Goal: Transaction & Acquisition: Book appointment/travel/reservation

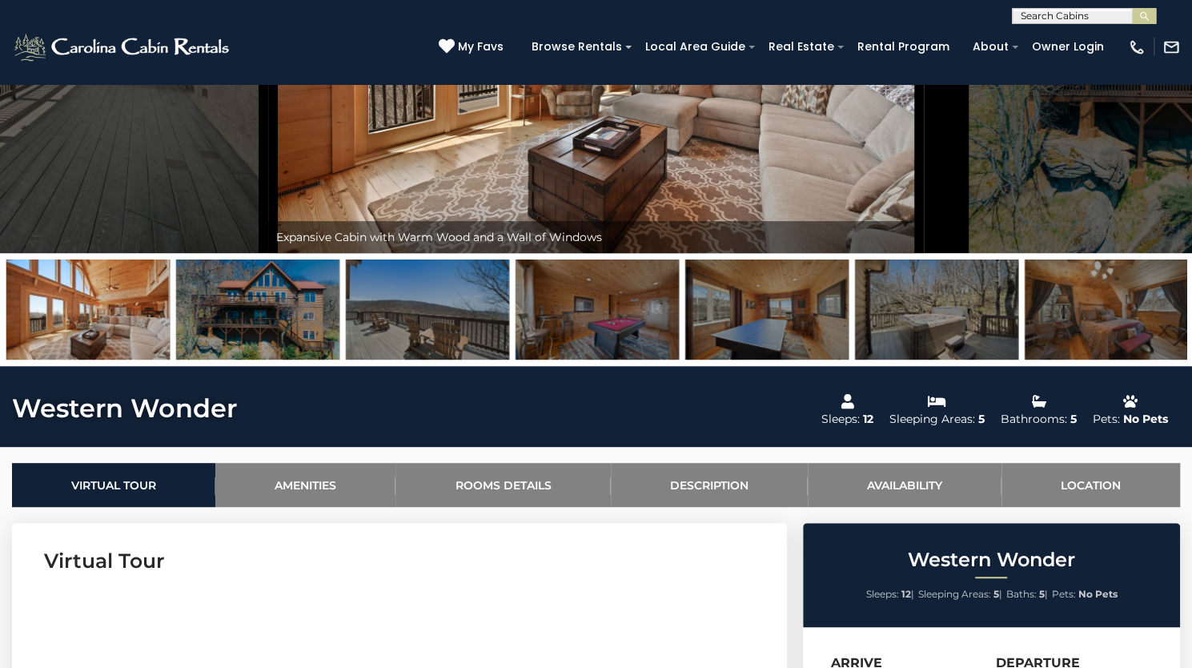
scroll to position [240, 0]
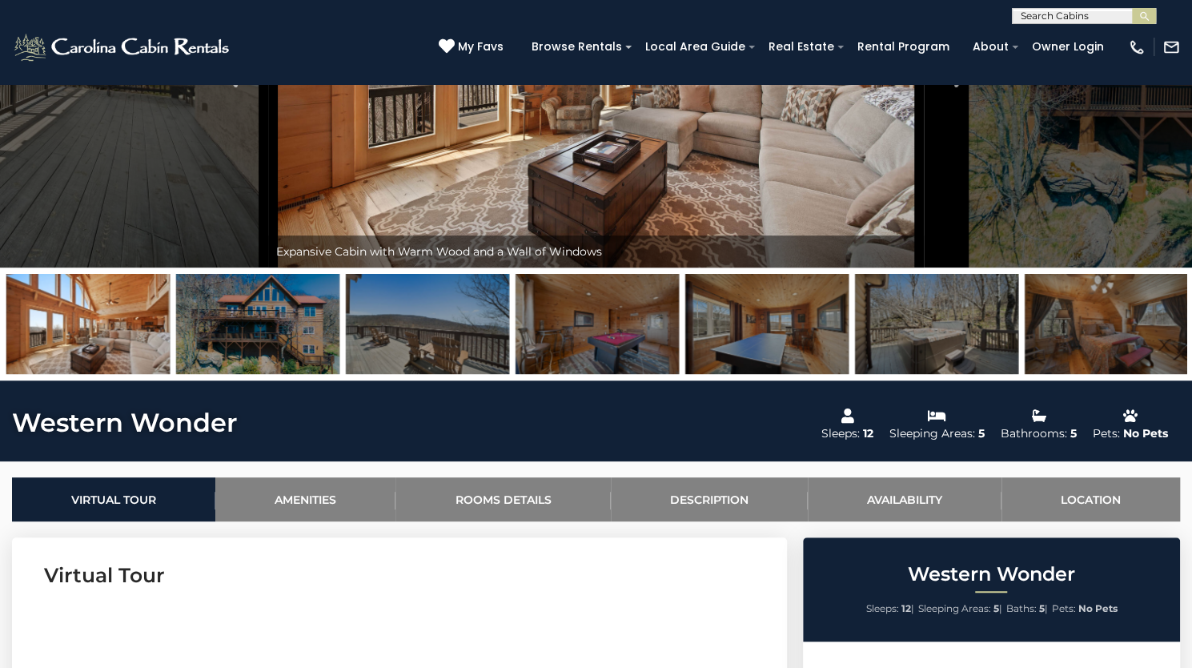
click at [291, 374] on img at bounding box center [257, 324] width 163 height 100
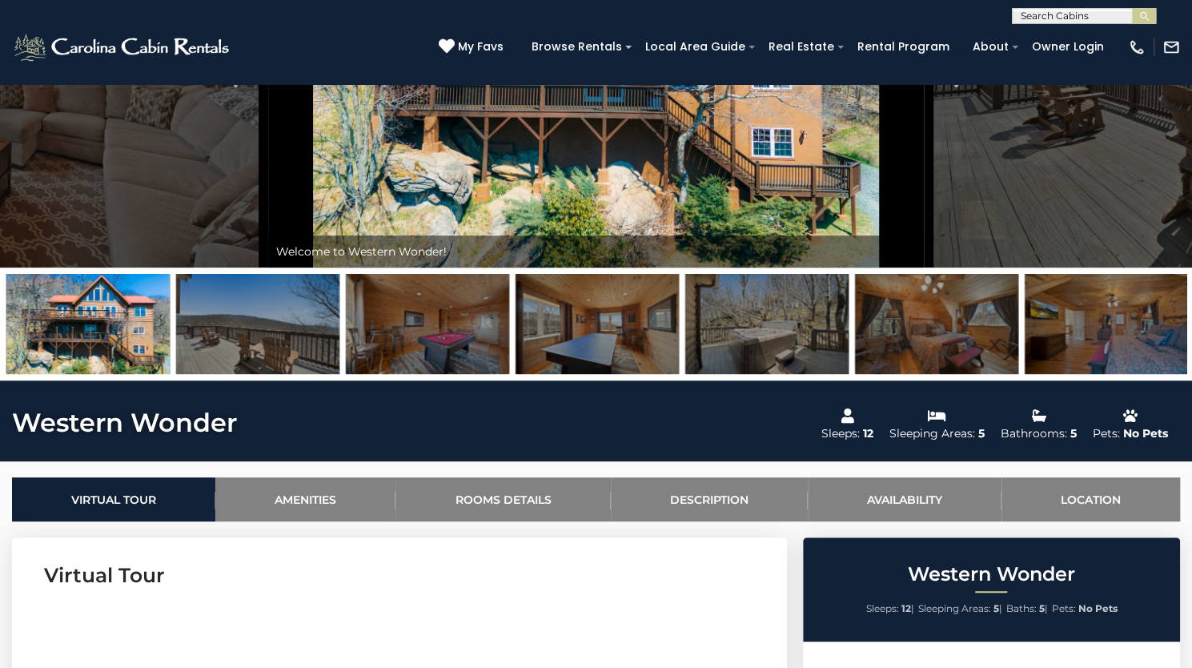
click at [460, 374] on img at bounding box center [427, 324] width 163 height 100
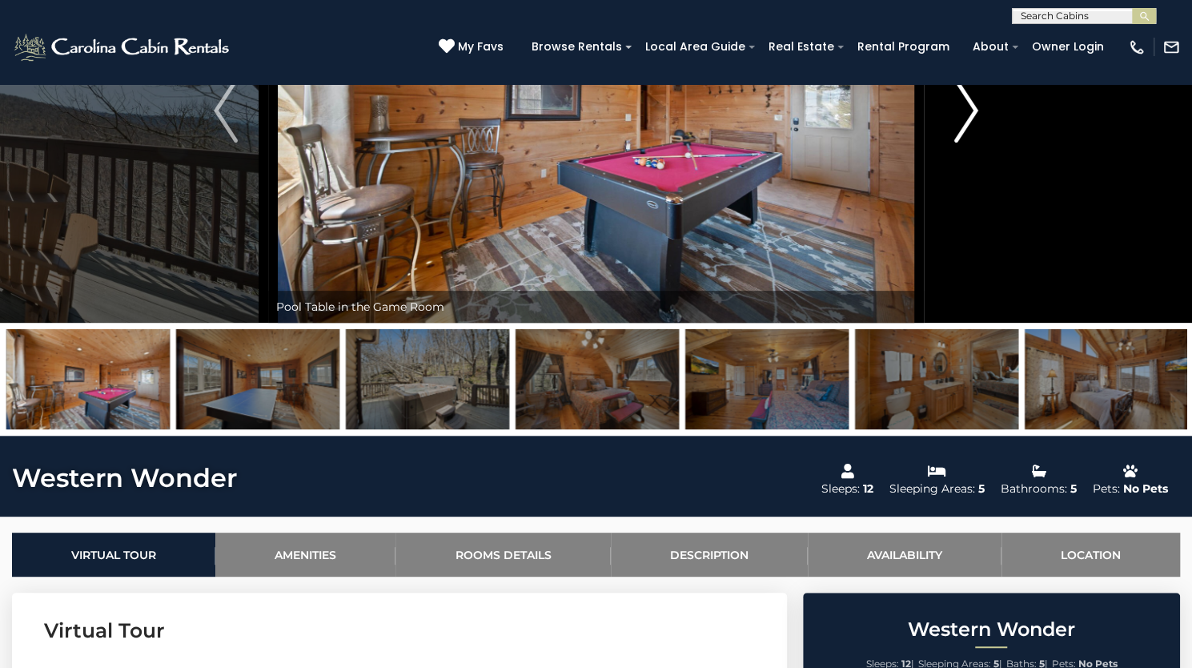
scroll to position [160, 0]
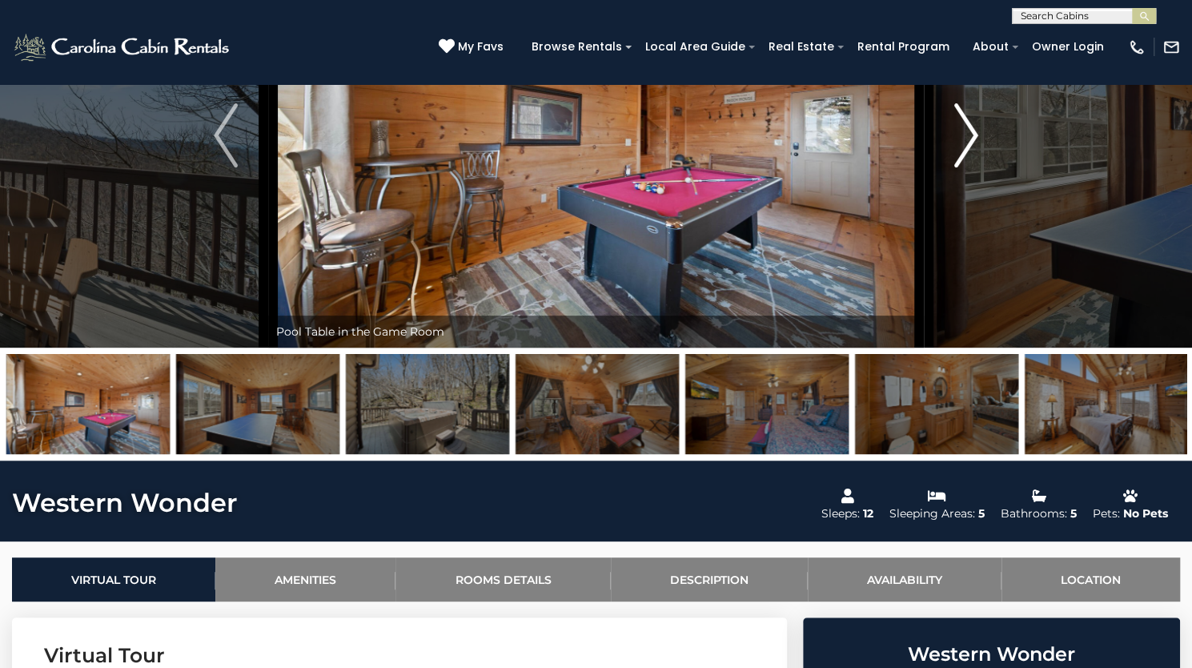
click at [959, 167] on img "Next" at bounding box center [966, 135] width 24 height 64
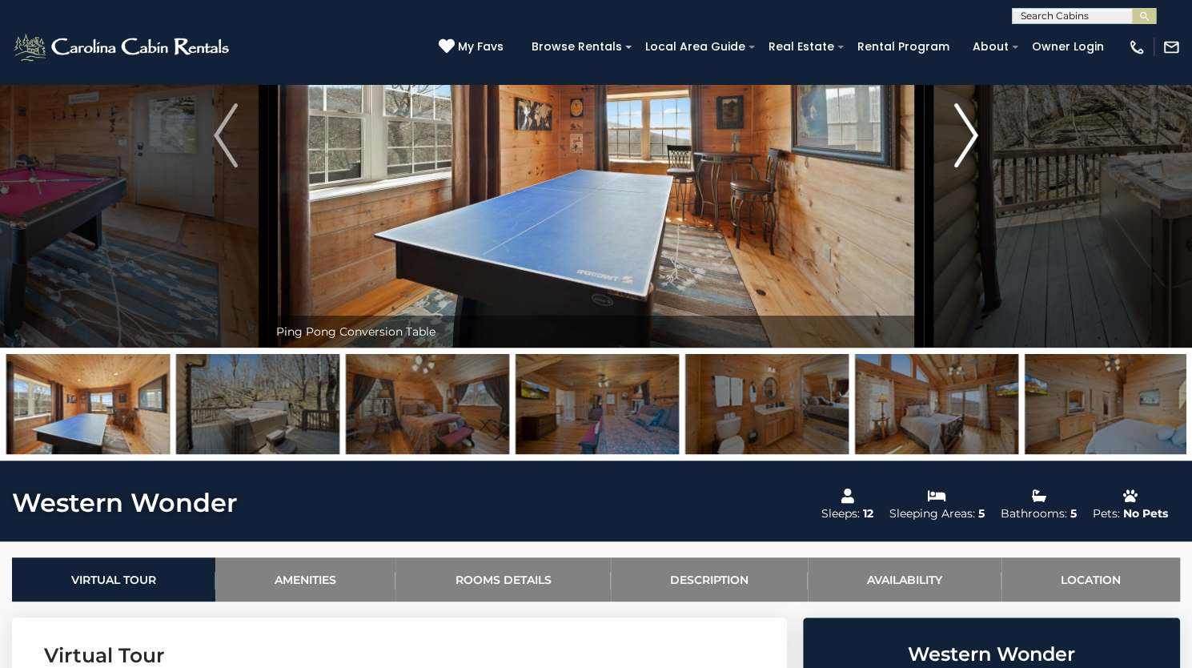
click at [966, 167] on img "Next" at bounding box center [966, 135] width 24 height 64
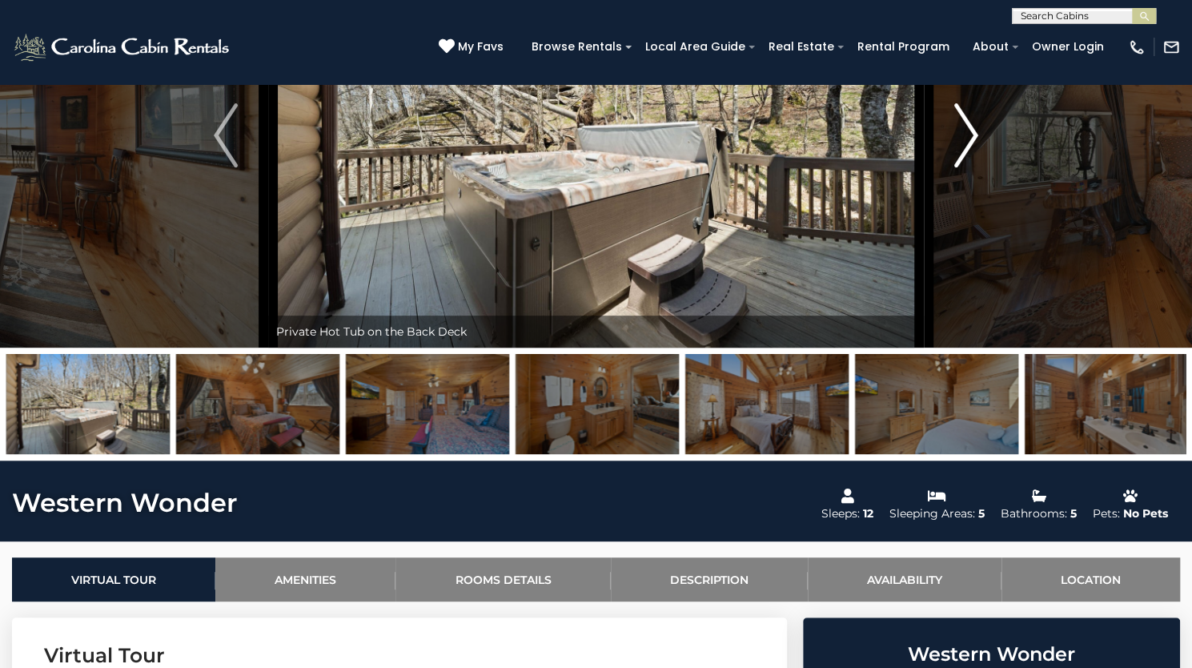
click at [966, 167] on img "Next" at bounding box center [966, 135] width 24 height 64
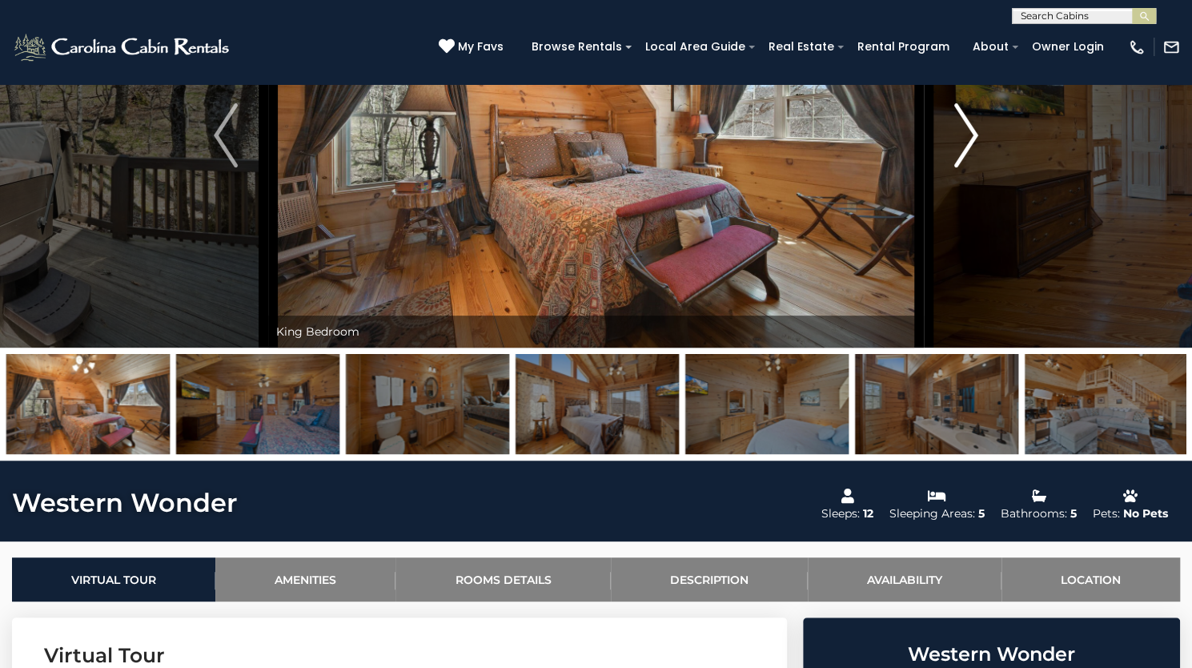
click at [966, 167] on img "Next" at bounding box center [966, 135] width 24 height 64
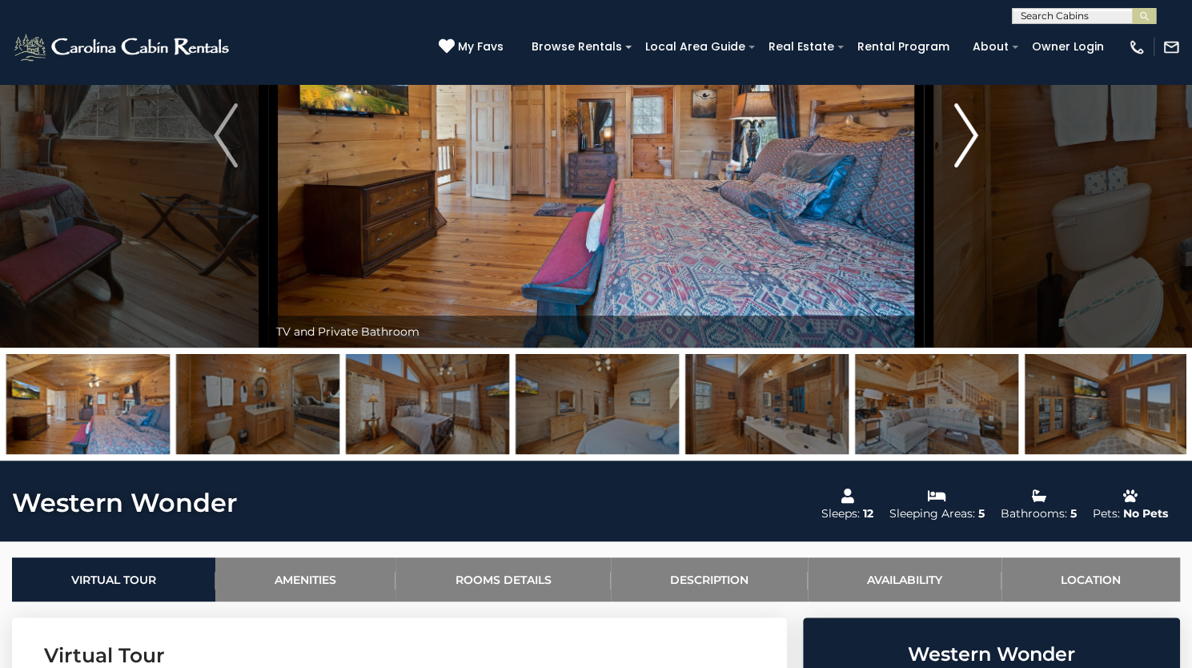
click at [966, 167] on img "Next" at bounding box center [966, 135] width 24 height 64
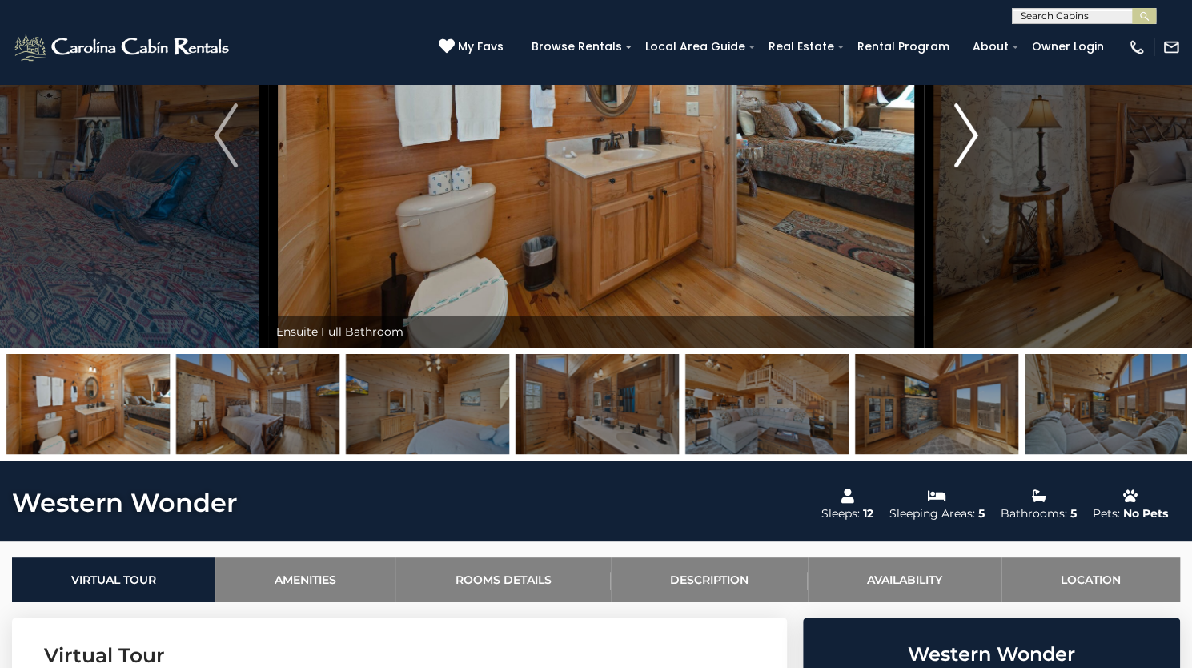
click at [966, 167] on img "Next" at bounding box center [966, 135] width 24 height 64
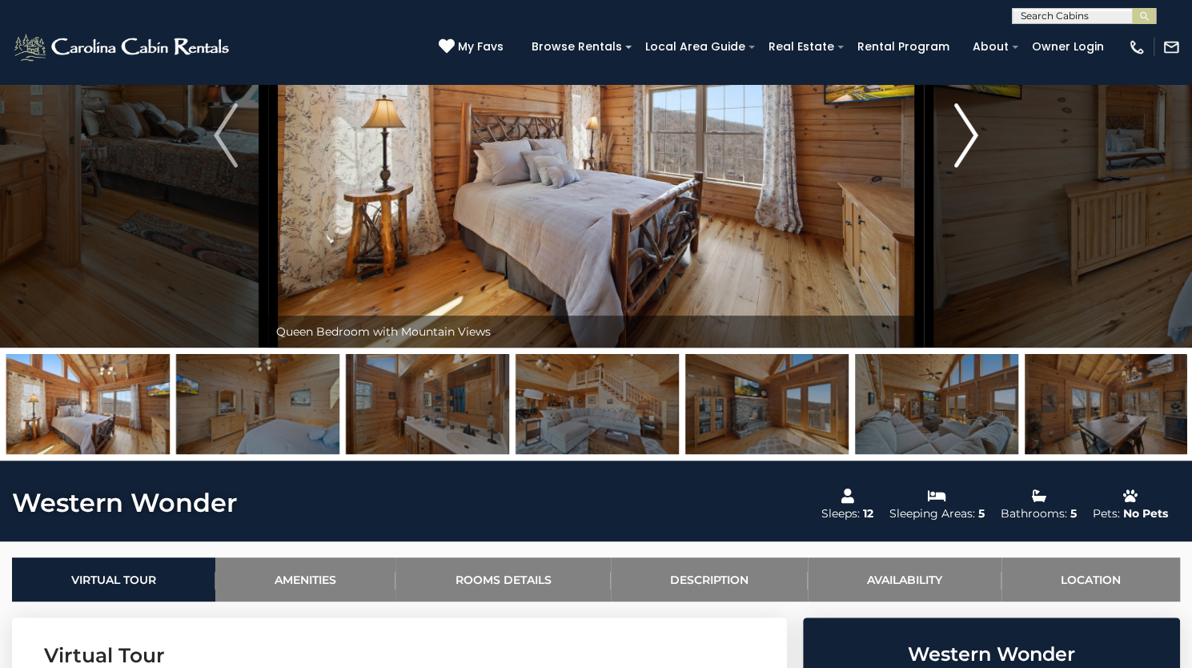
click at [966, 167] on img "Next" at bounding box center [966, 135] width 24 height 64
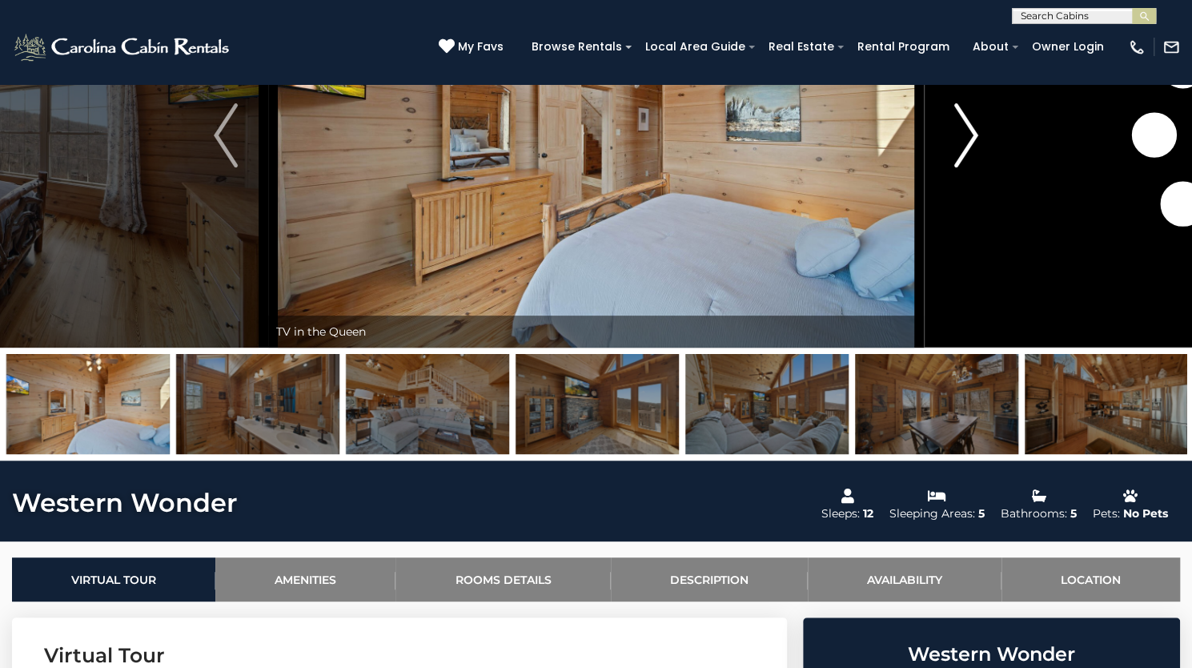
click at [966, 167] on img "Next" at bounding box center [966, 135] width 24 height 64
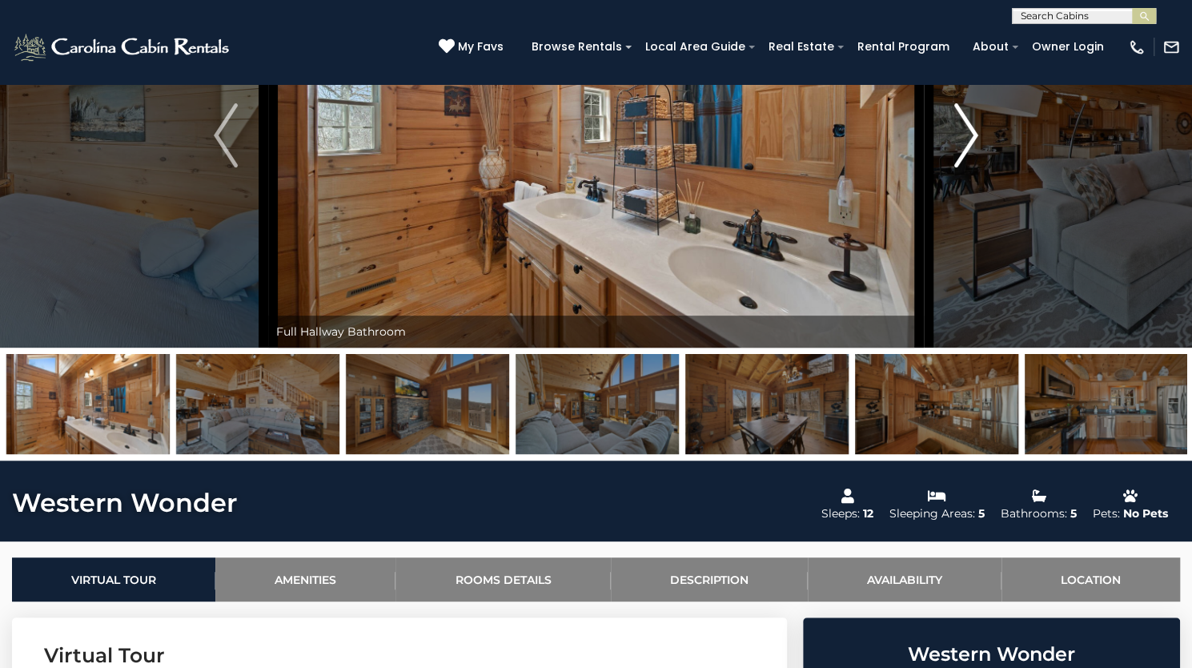
click at [966, 167] on img "Next" at bounding box center [966, 135] width 24 height 64
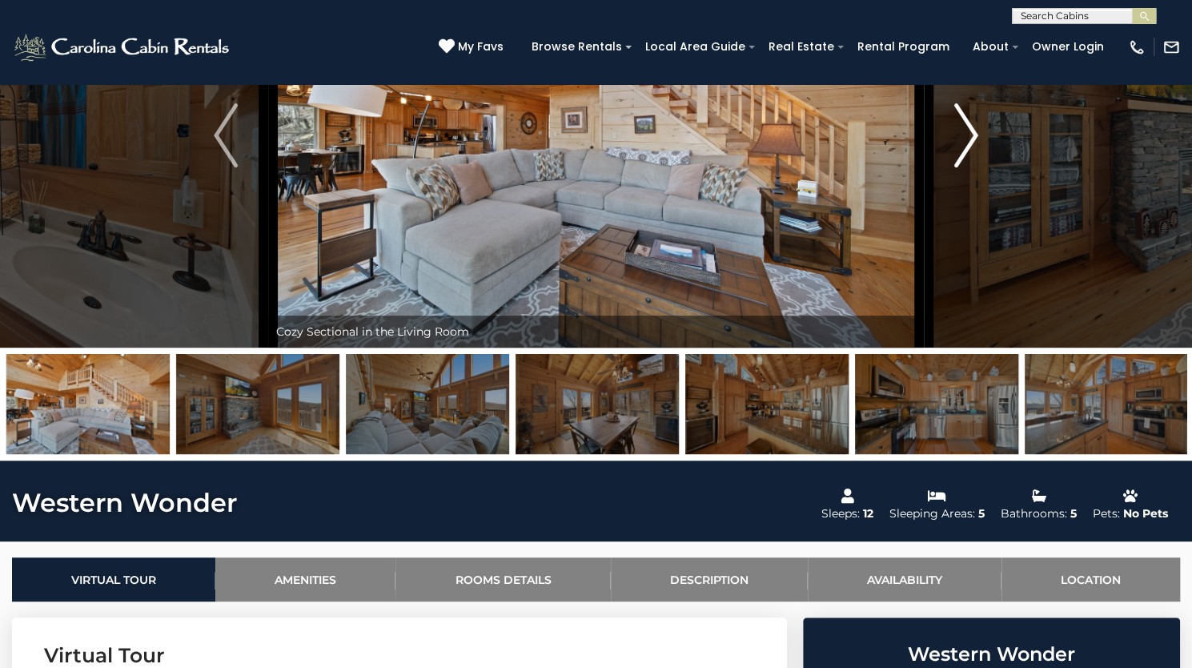
click at [966, 167] on img "Next" at bounding box center [966, 135] width 24 height 64
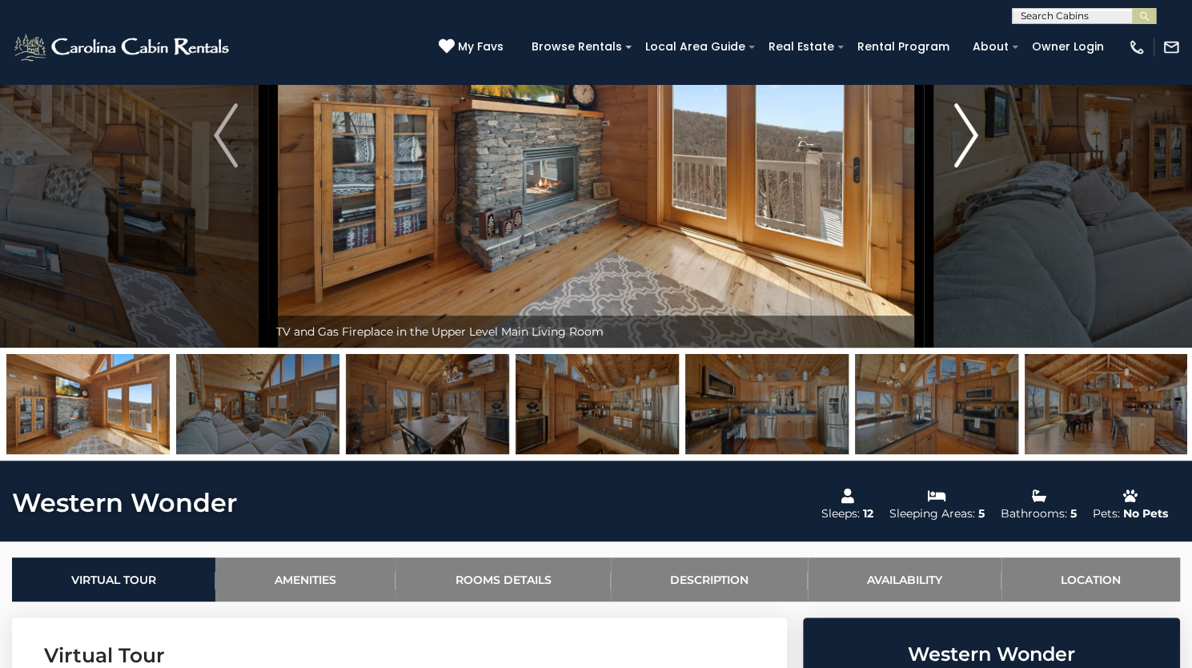
click at [966, 167] on img "Next" at bounding box center [966, 135] width 24 height 64
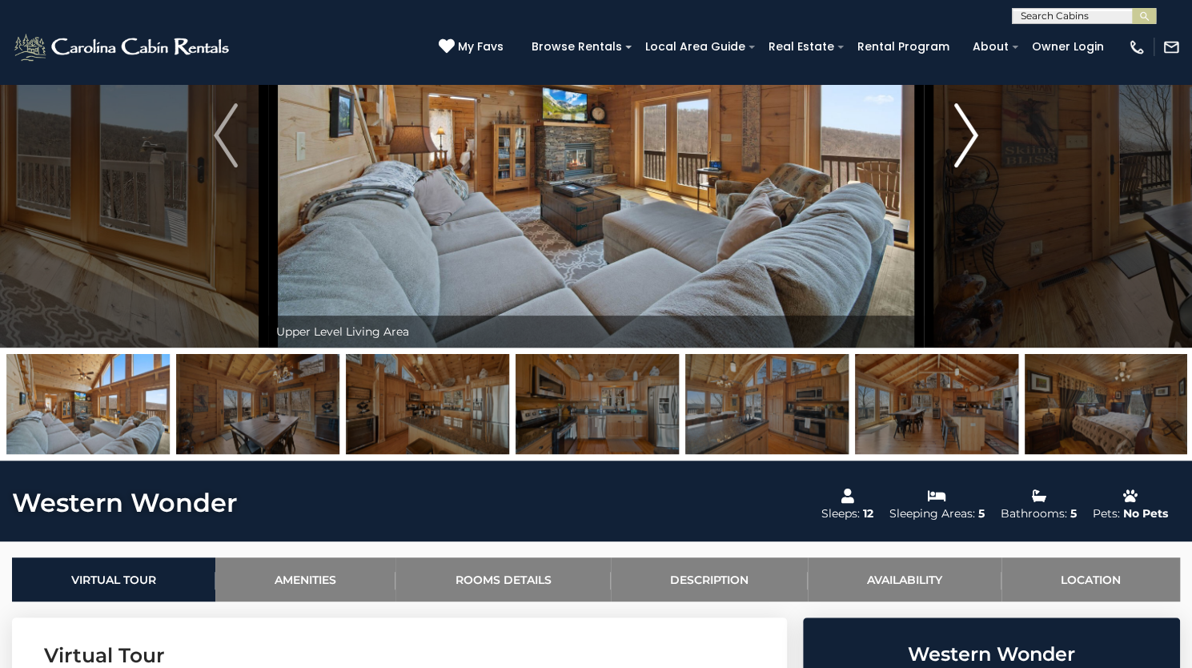
click at [966, 167] on img "Next" at bounding box center [966, 135] width 24 height 64
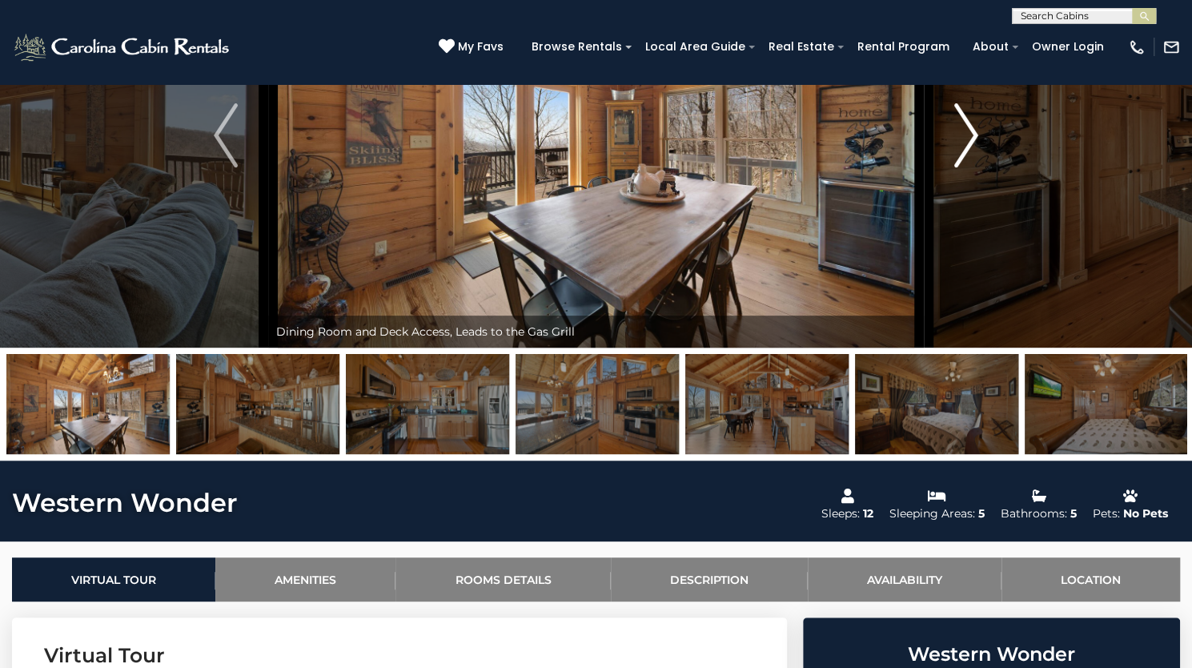
click at [966, 167] on img "Next" at bounding box center [966, 135] width 24 height 64
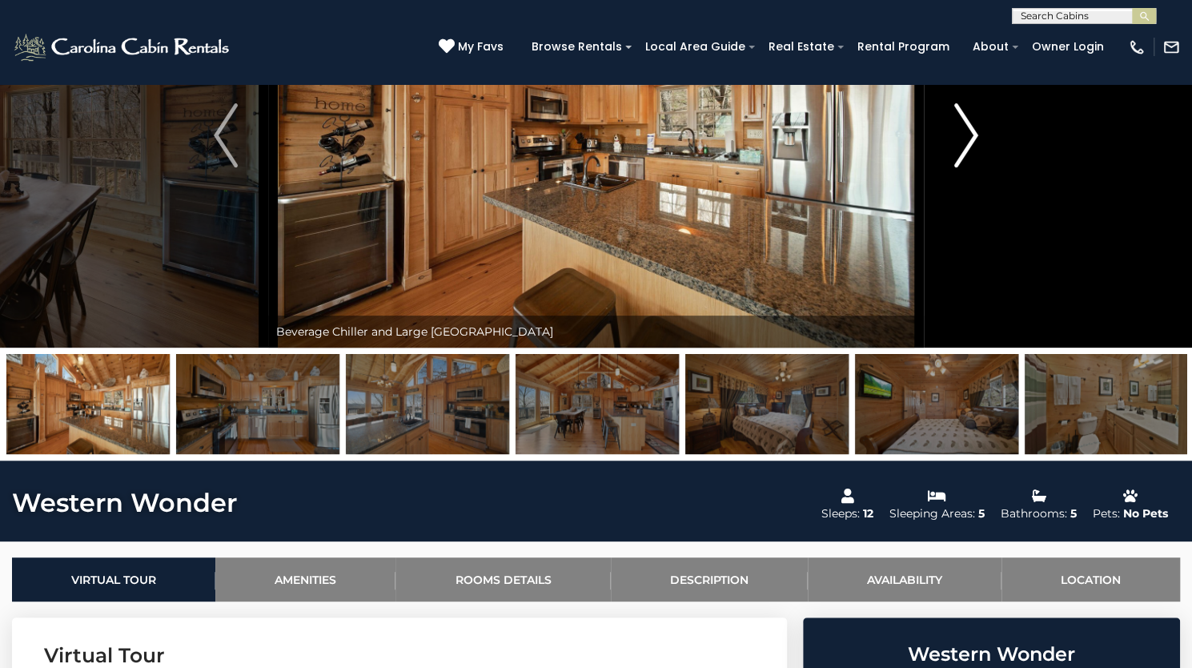
click at [966, 167] on img "Next" at bounding box center [966, 135] width 24 height 64
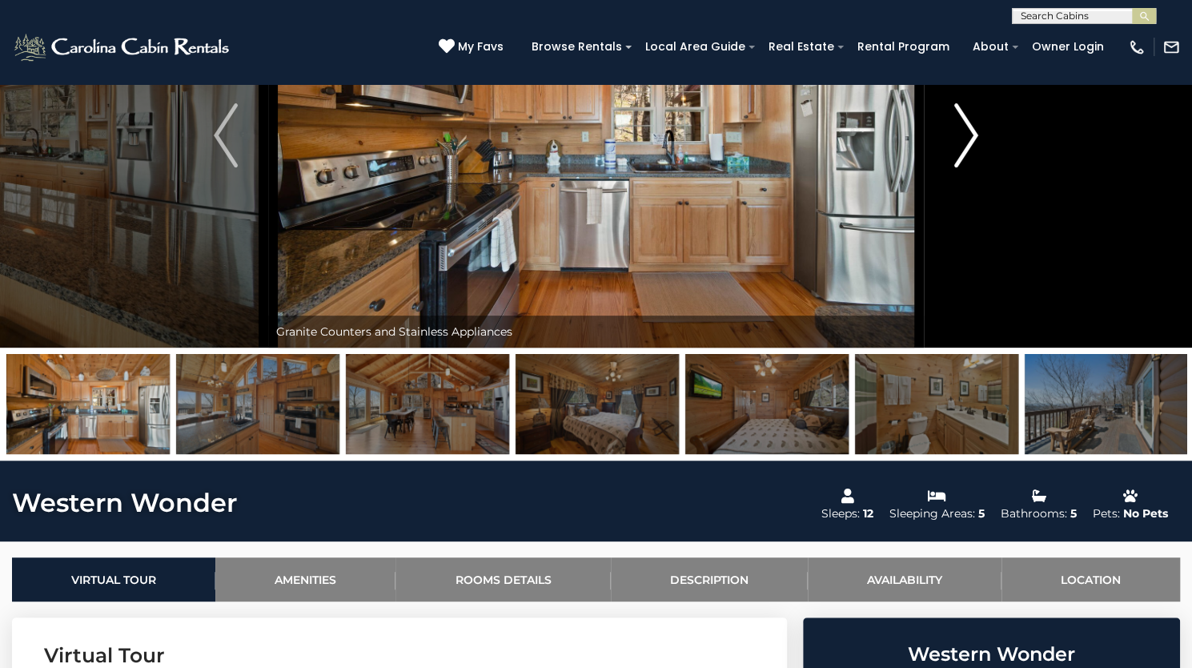
click at [966, 167] on img "Next" at bounding box center [966, 135] width 24 height 64
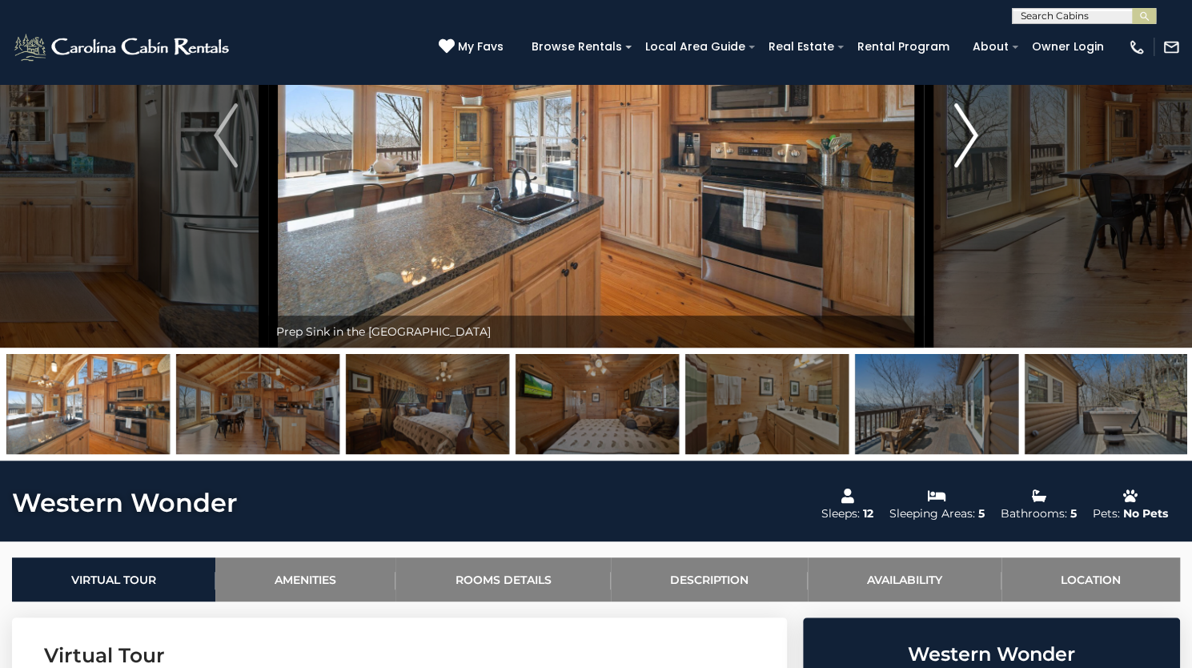
click at [966, 167] on img "Next" at bounding box center [966, 135] width 24 height 64
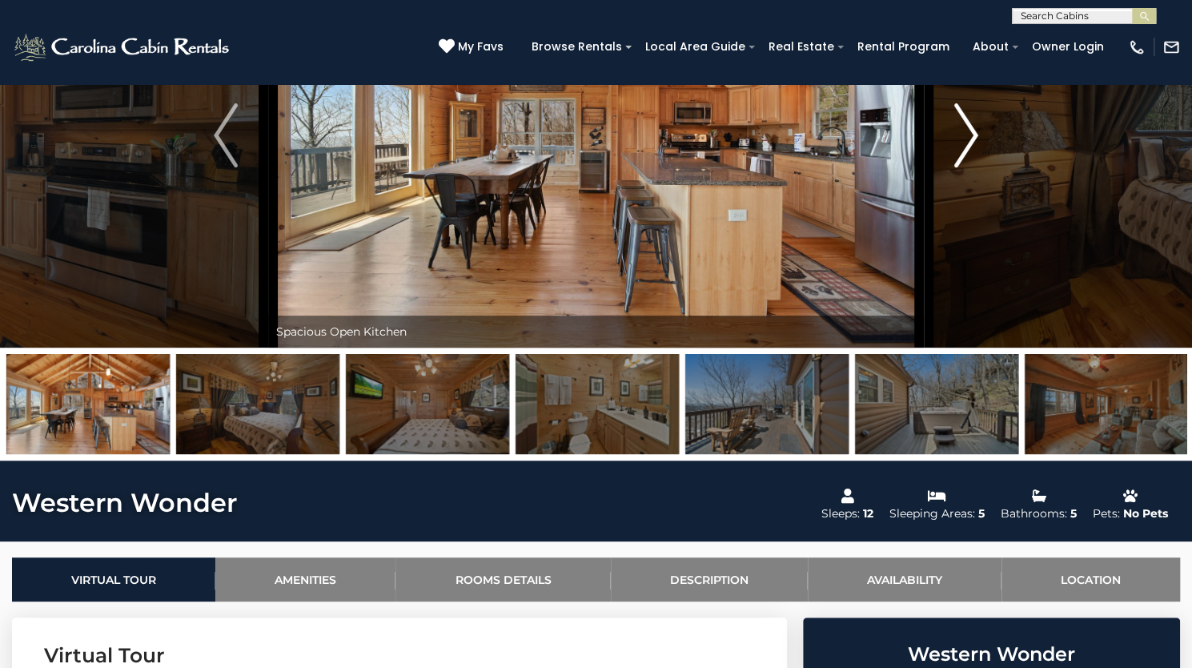
click at [966, 167] on img "Next" at bounding box center [966, 135] width 24 height 64
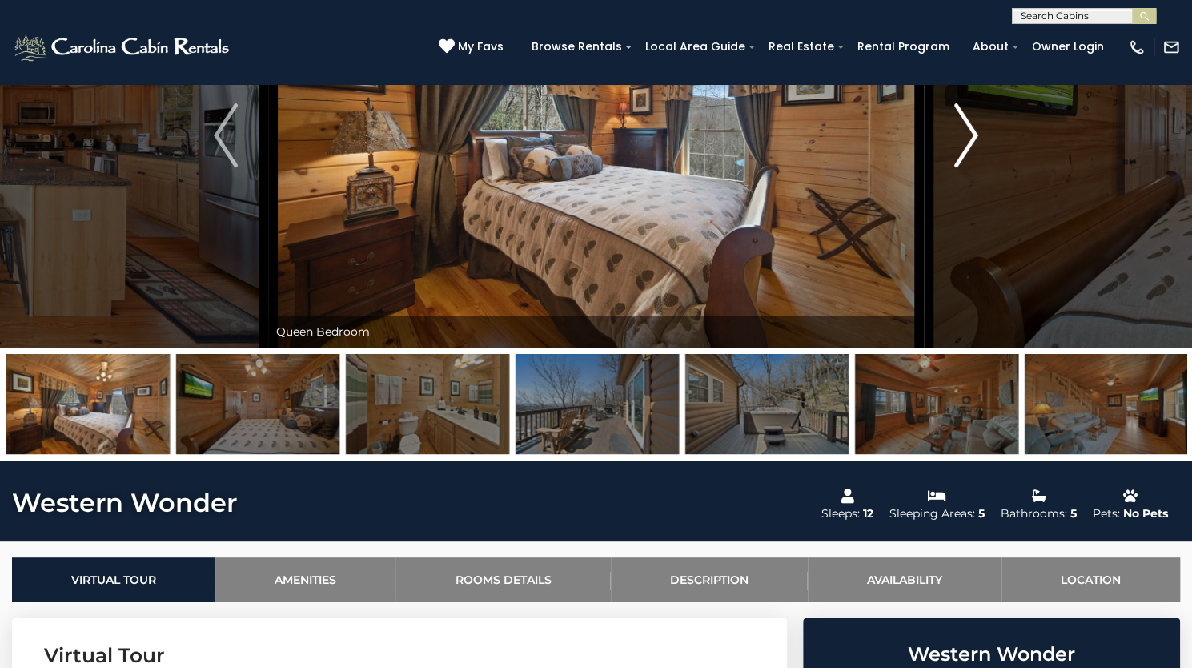
click at [966, 167] on img "Next" at bounding box center [966, 135] width 24 height 64
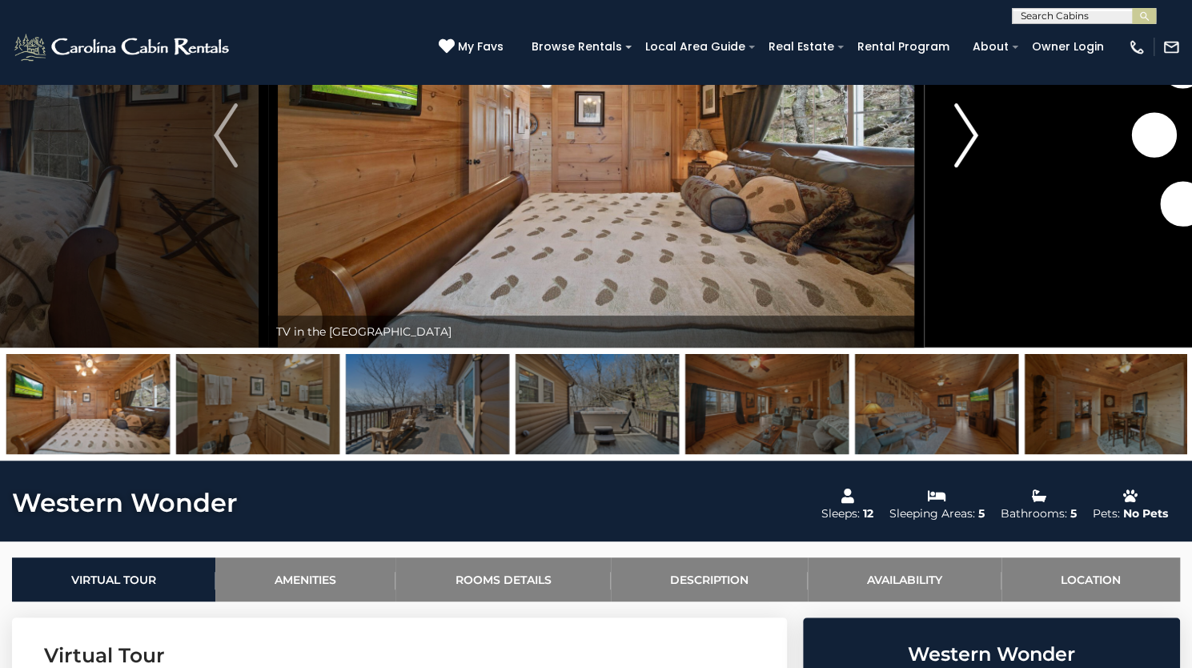
click at [966, 167] on img "Next" at bounding box center [966, 135] width 24 height 64
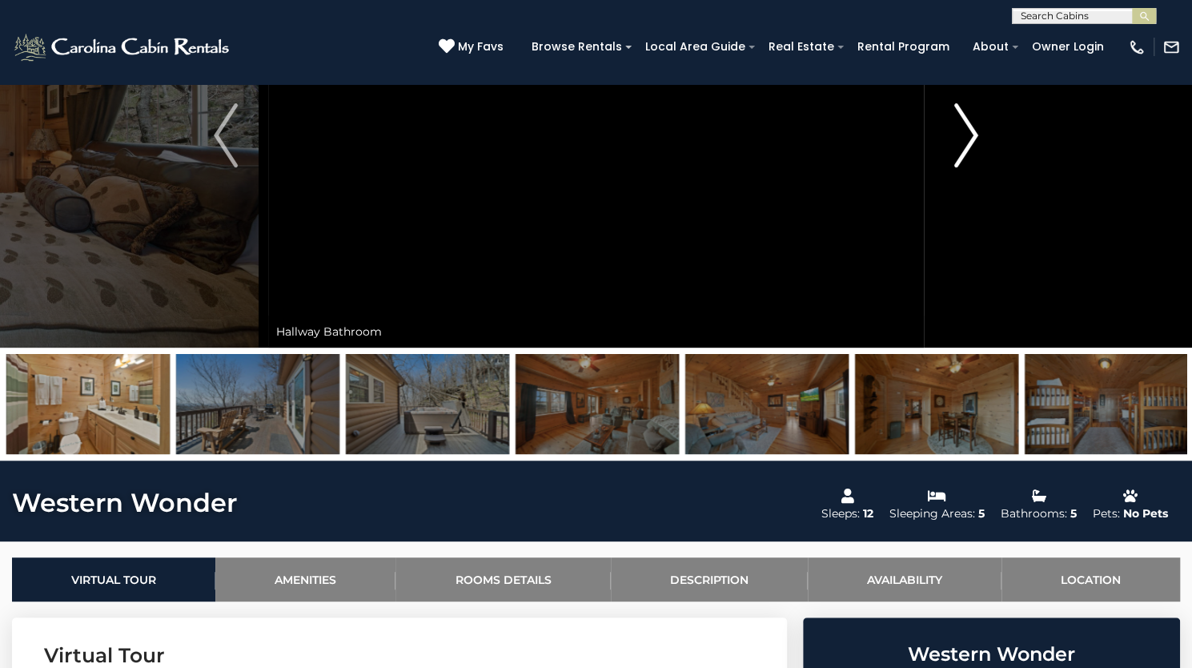
click at [966, 167] on img "Next" at bounding box center [966, 135] width 24 height 64
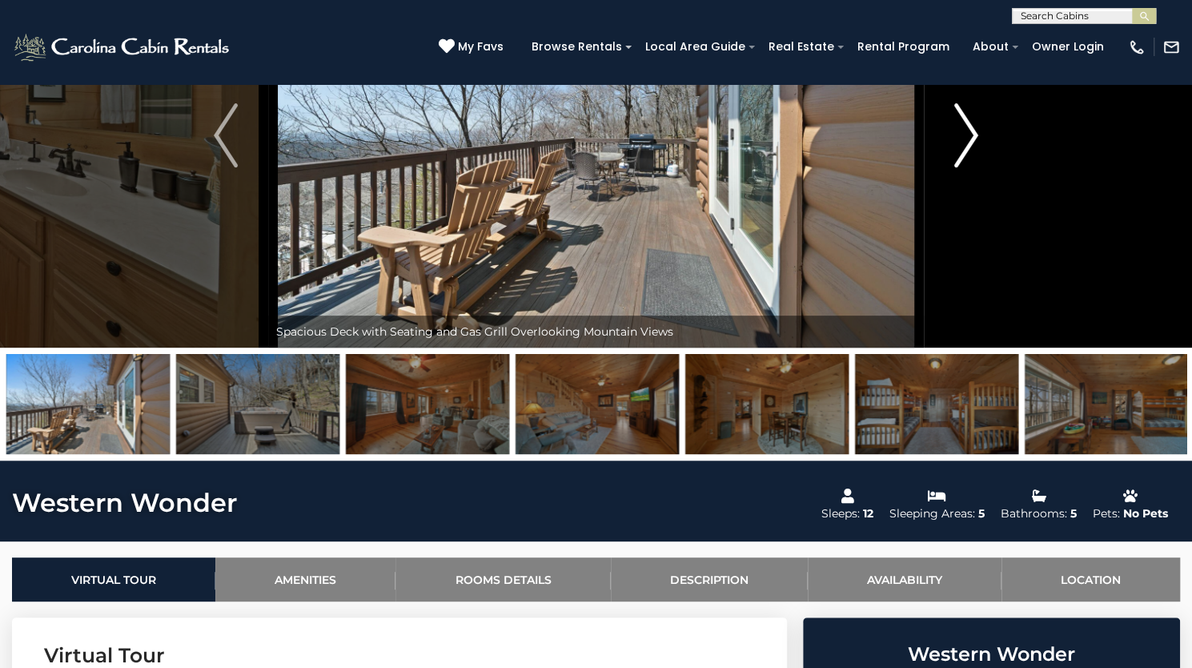
click at [966, 167] on img "Next" at bounding box center [966, 135] width 24 height 64
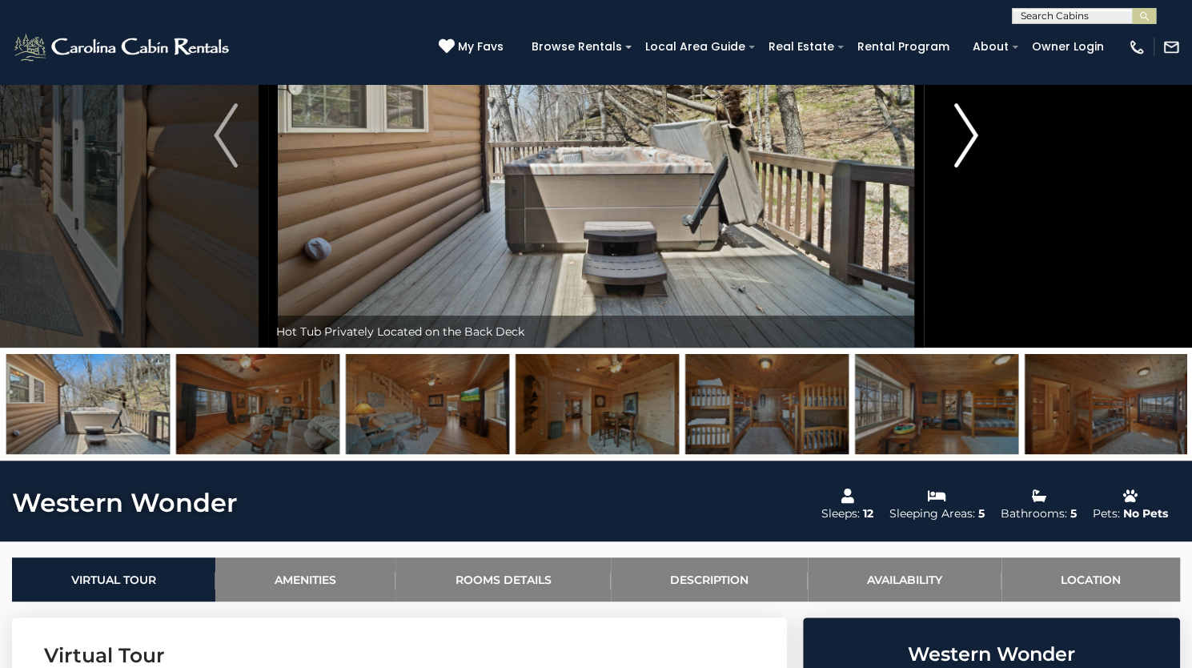
click at [966, 167] on img "Next" at bounding box center [966, 135] width 24 height 64
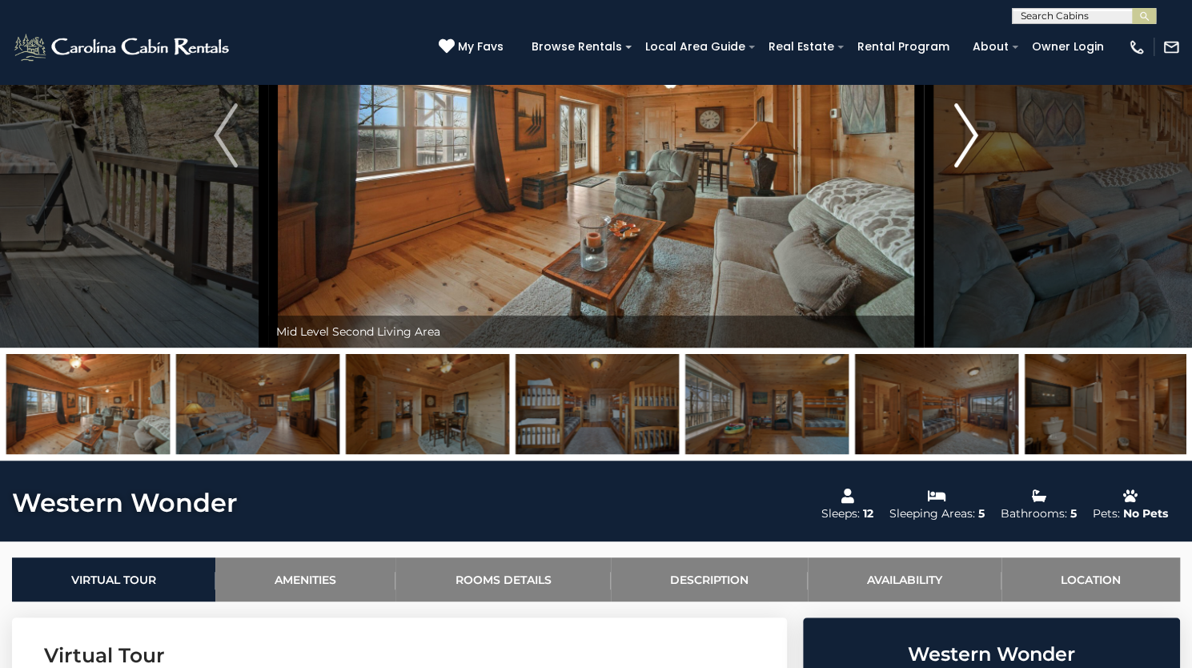
click at [966, 167] on img "Next" at bounding box center [966, 135] width 24 height 64
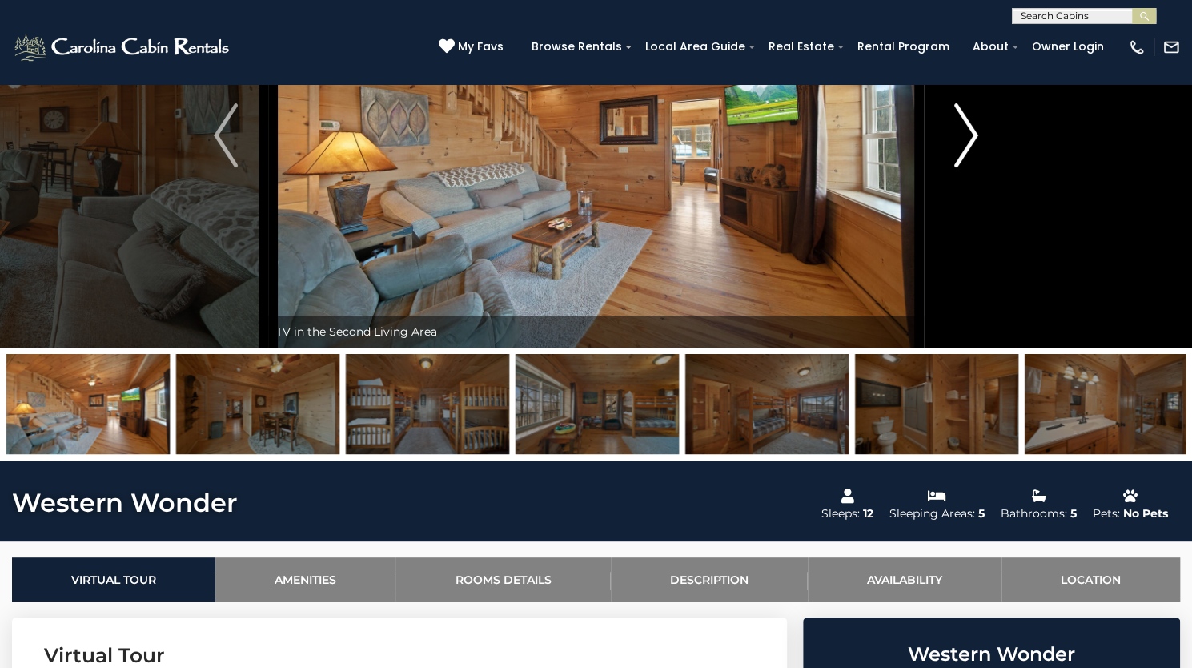
click at [966, 167] on img "Next" at bounding box center [966, 135] width 24 height 64
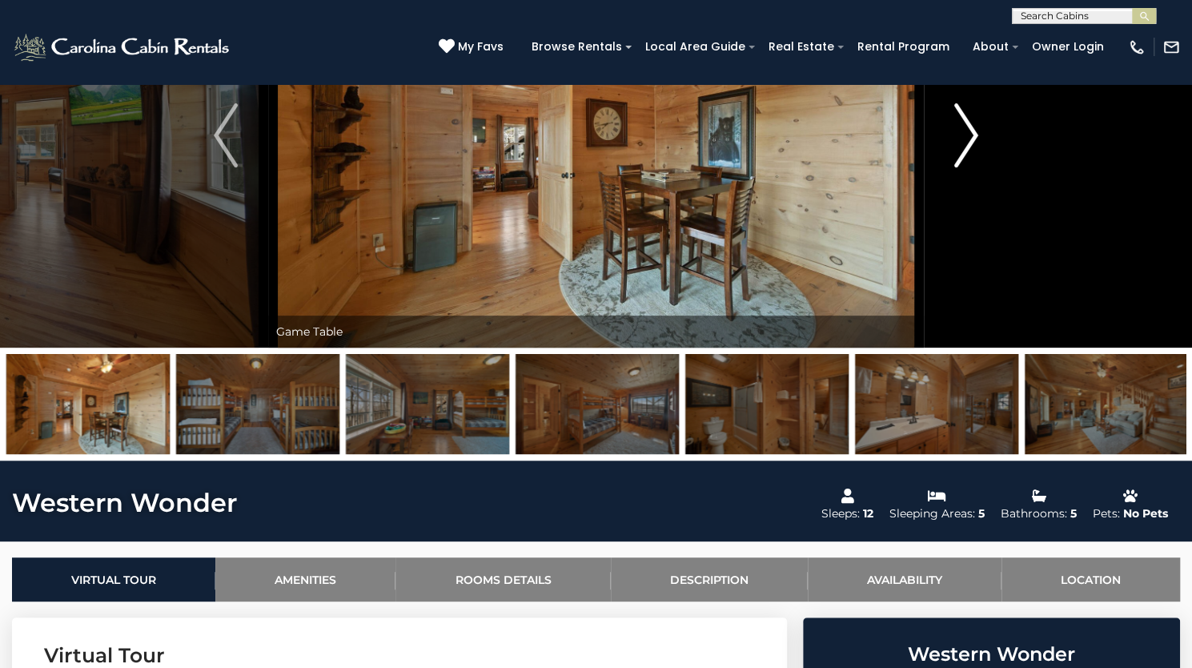
click at [966, 167] on img "Next" at bounding box center [966, 135] width 24 height 64
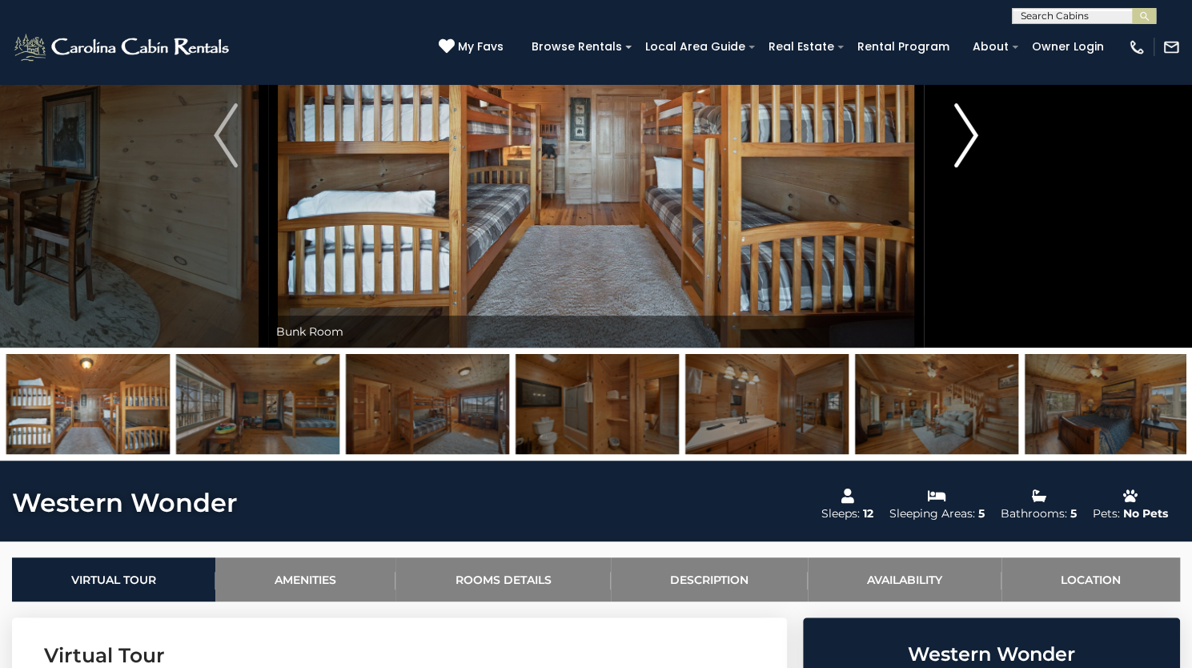
click at [966, 167] on img "Next" at bounding box center [966, 135] width 24 height 64
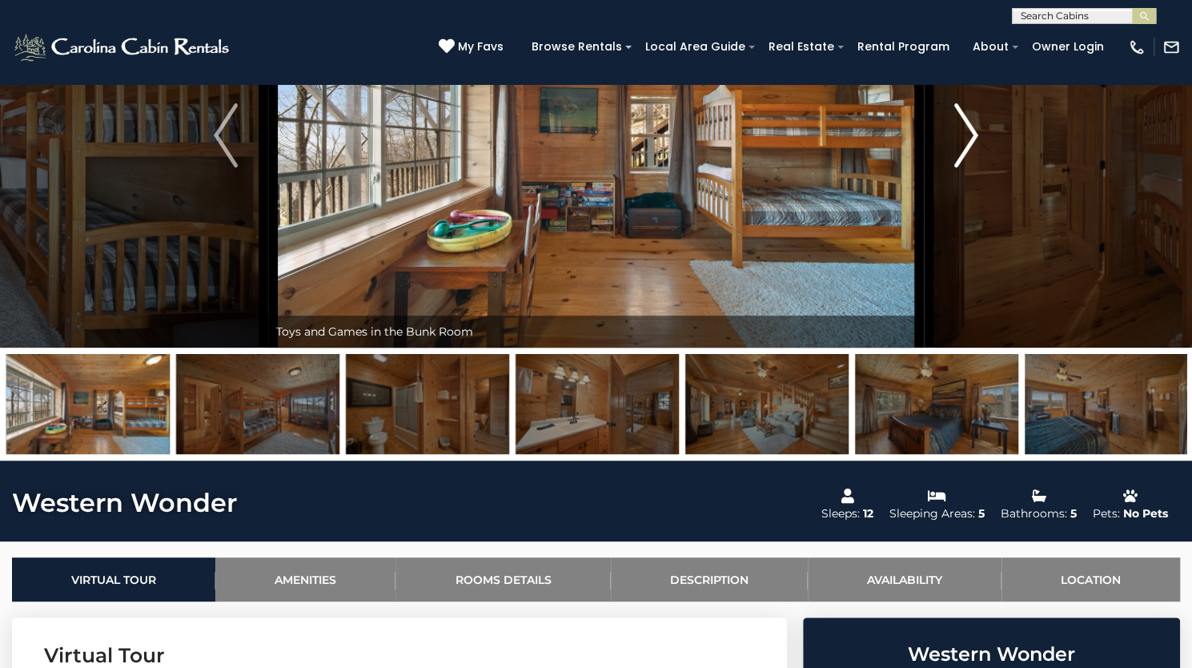
click at [966, 167] on img "Next" at bounding box center [966, 135] width 24 height 64
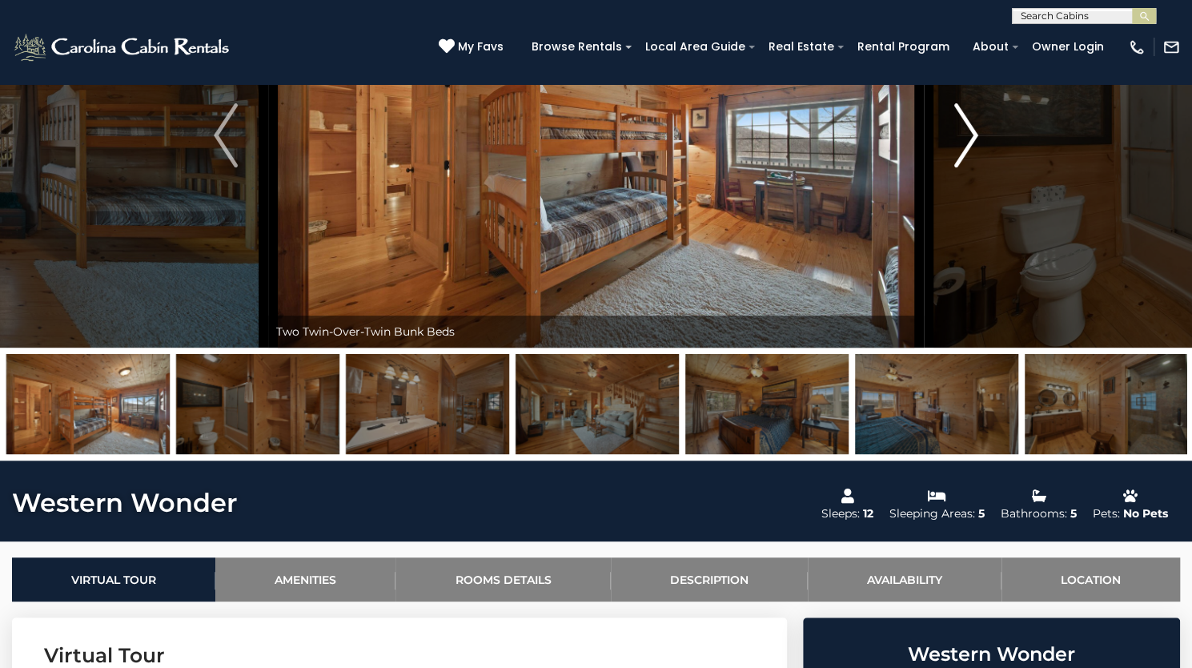
click at [966, 167] on img "Next" at bounding box center [966, 135] width 24 height 64
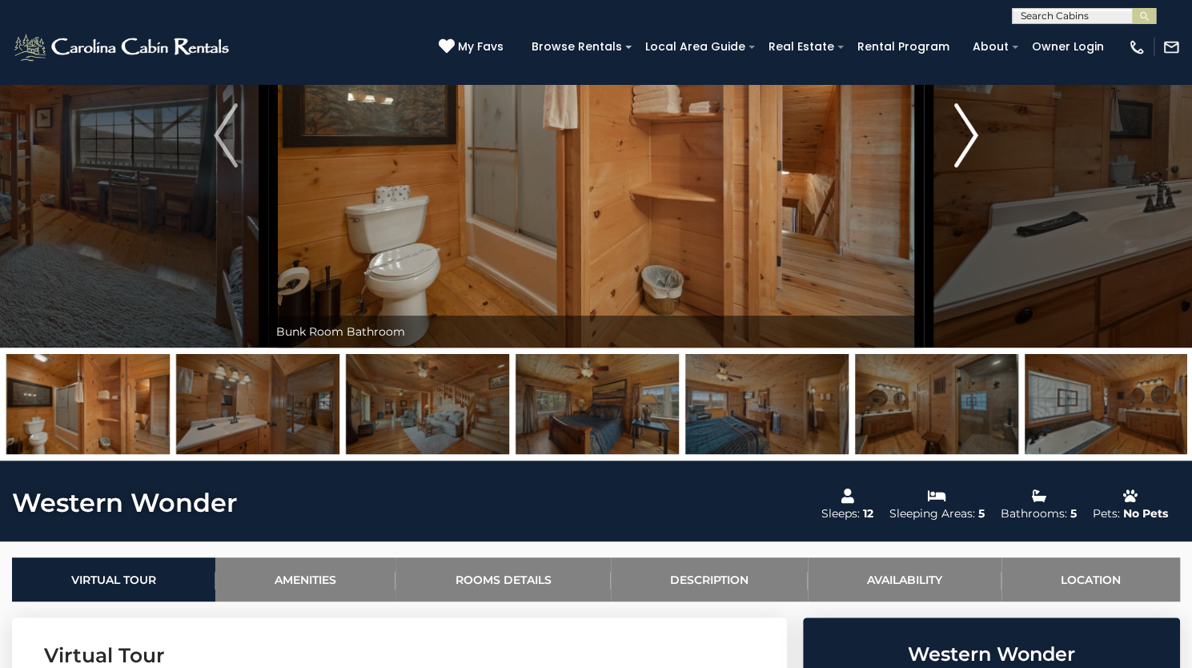
click at [966, 167] on img "Next" at bounding box center [966, 135] width 24 height 64
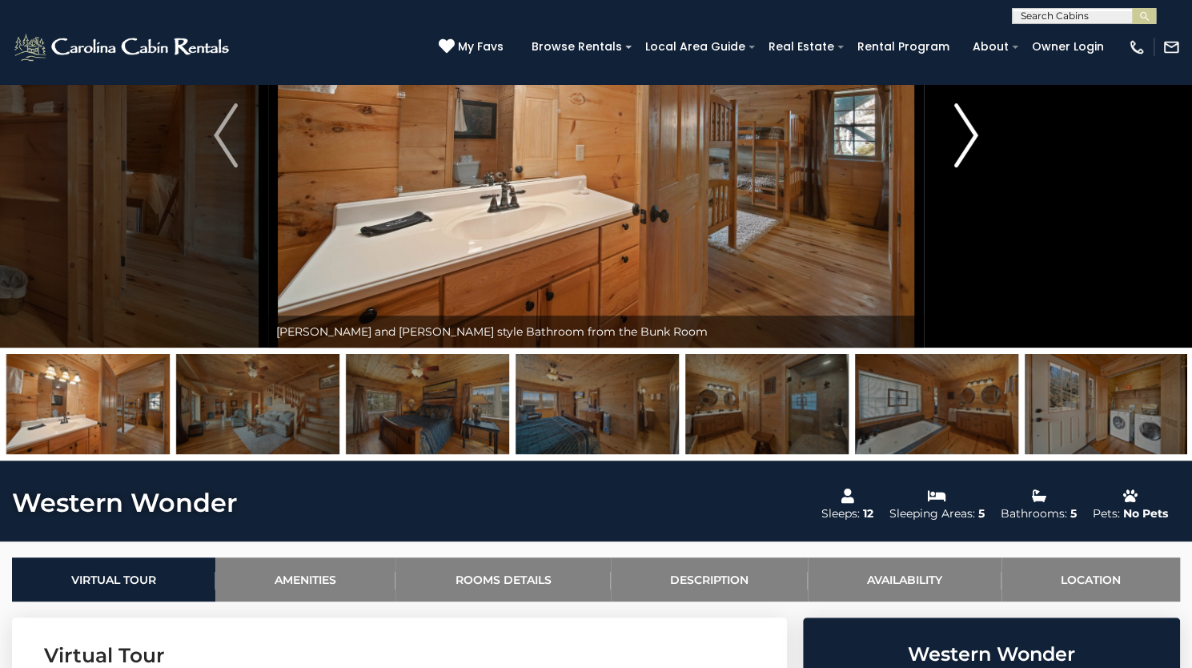
click at [966, 167] on img "Next" at bounding box center [966, 135] width 24 height 64
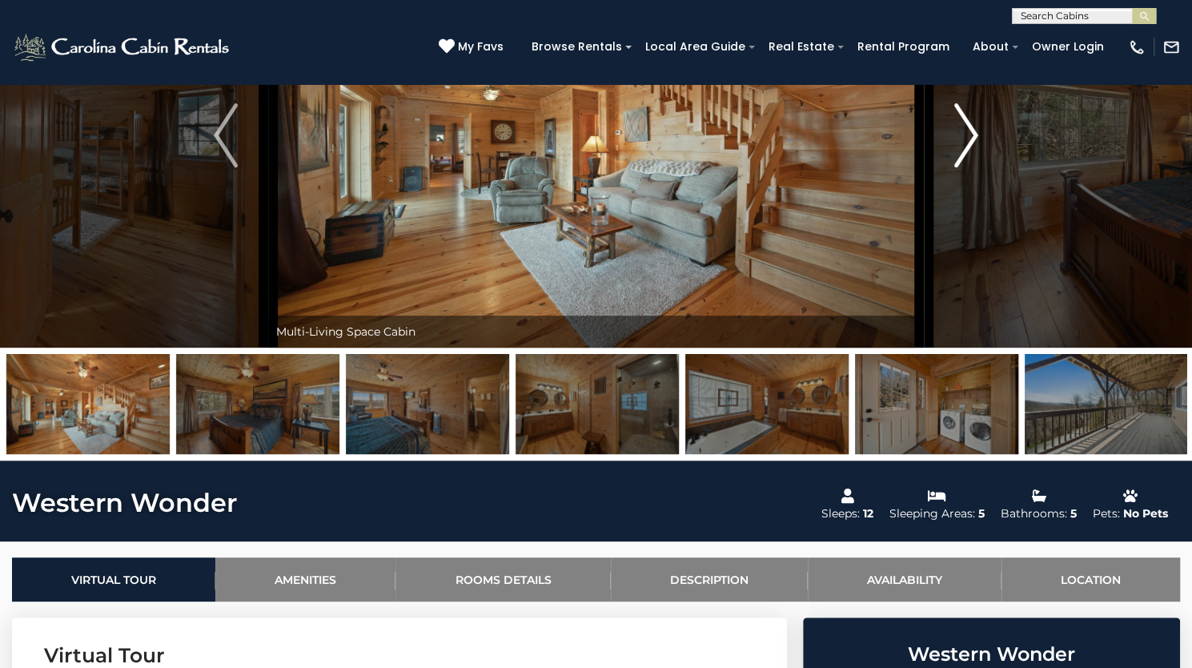
click at [966, 167] on img "Next" at bounding box center [966, 135] width 24 height 64
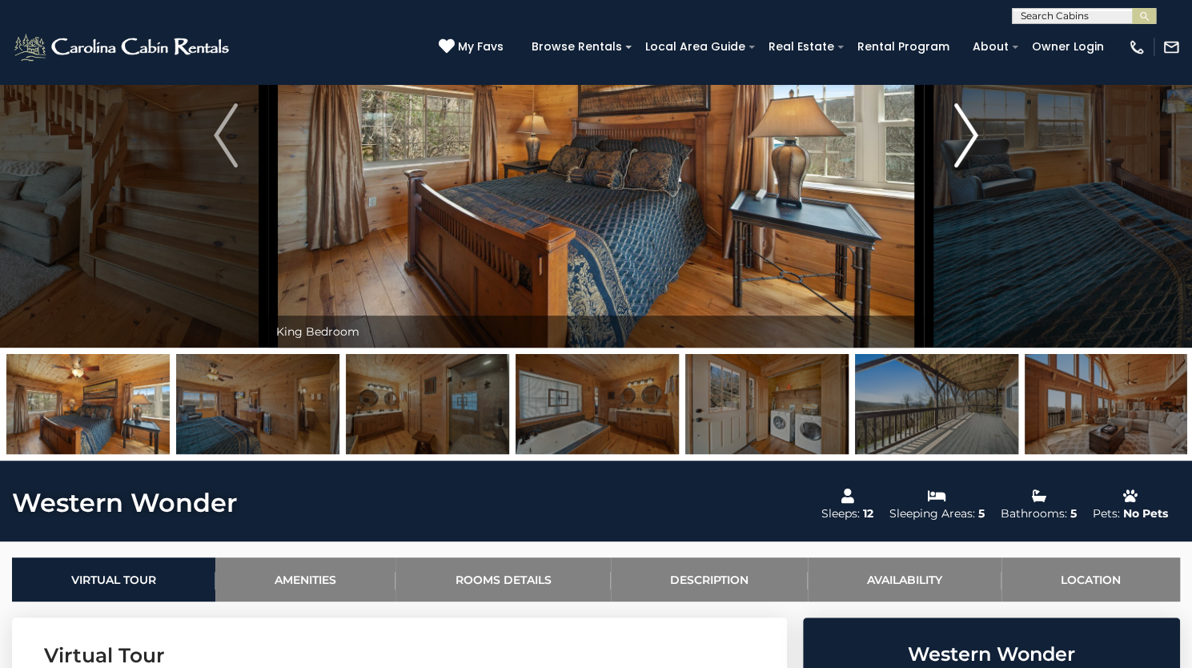
click at [966, 167] on img "Next" at bounding box center [966, 135] width 24 height 64
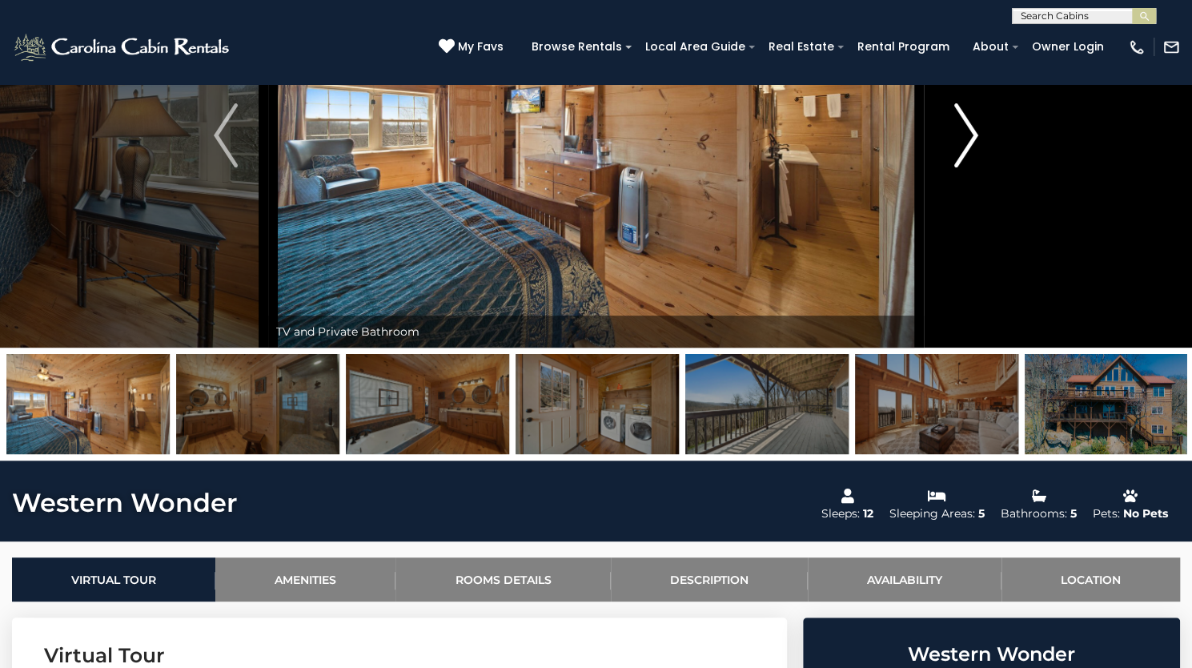
click at [966, 167] on img "Next" at bounding box center [966, 135] width 24 height 64
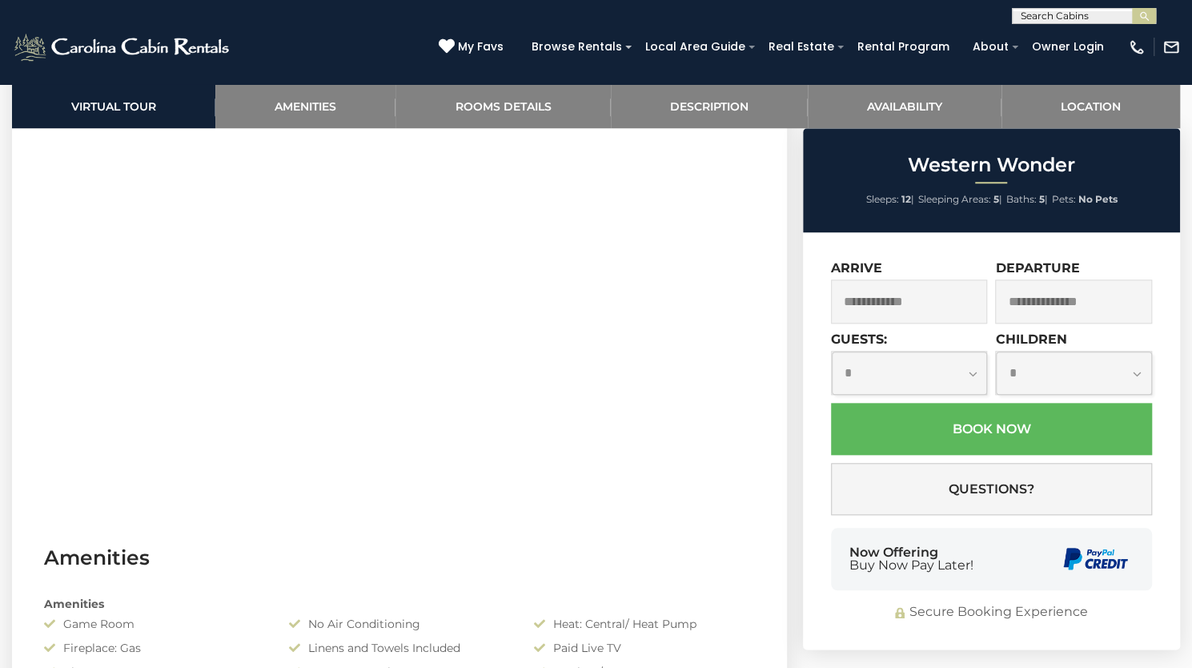
scroll to position [949, 0]
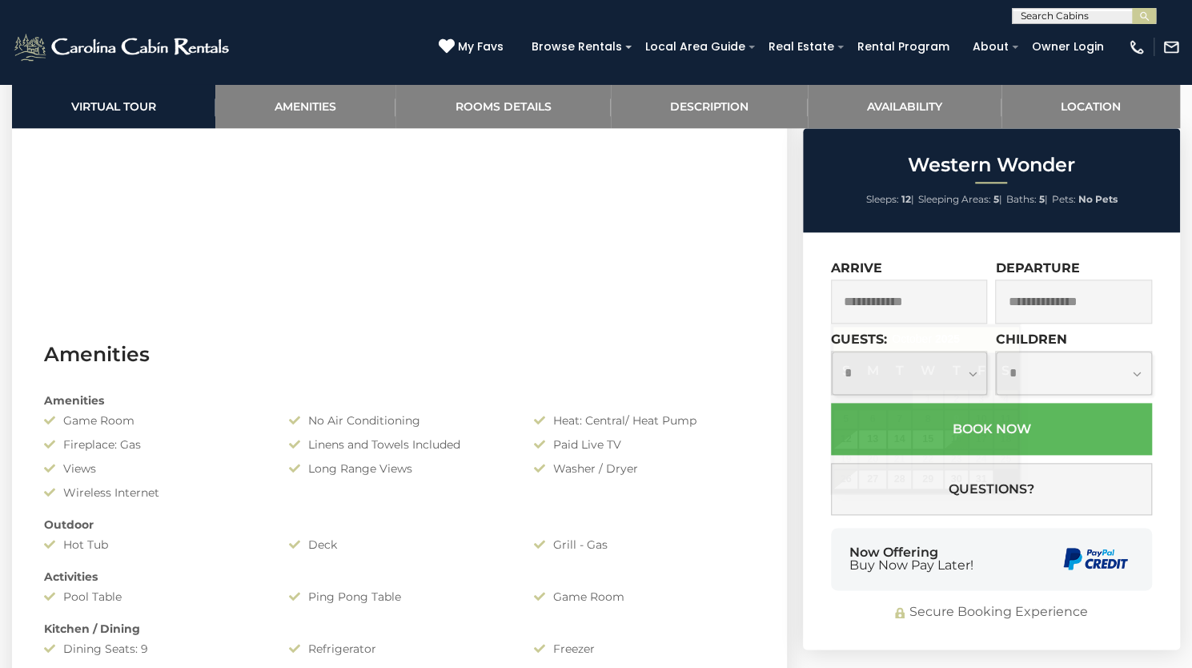
click at [937, 302] on input "text" at bounding box center [909, 301] width 157 height 44
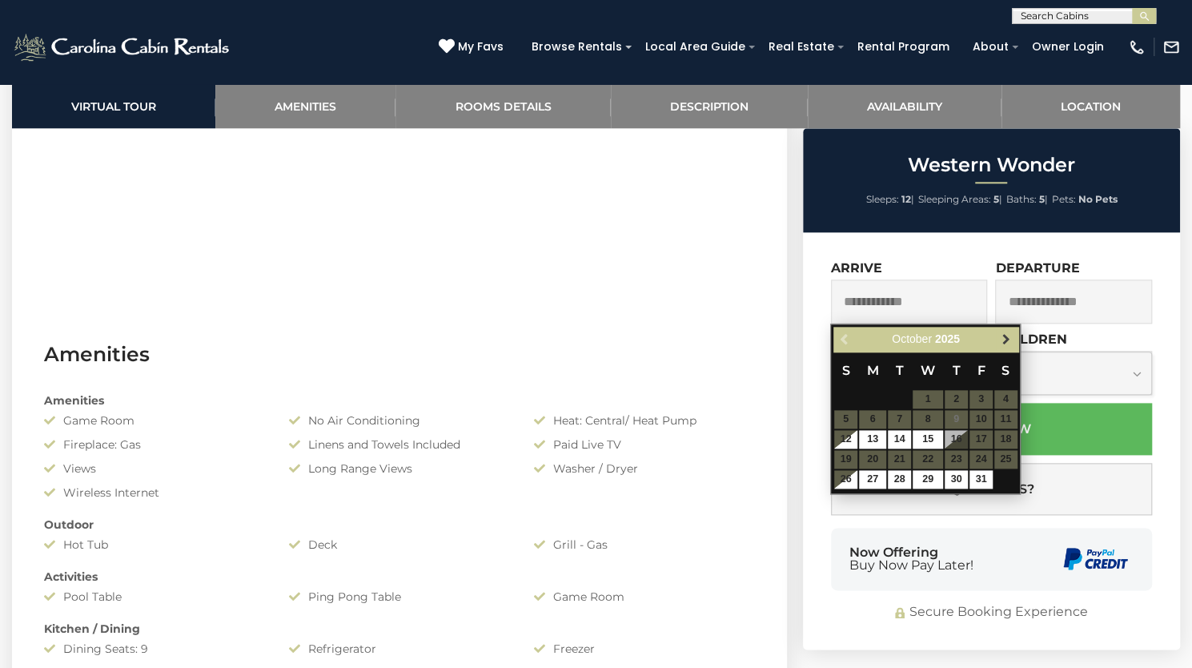
click at [1001, 336] on span "Next" at bounding box center [1006, 339] width 13 height 13
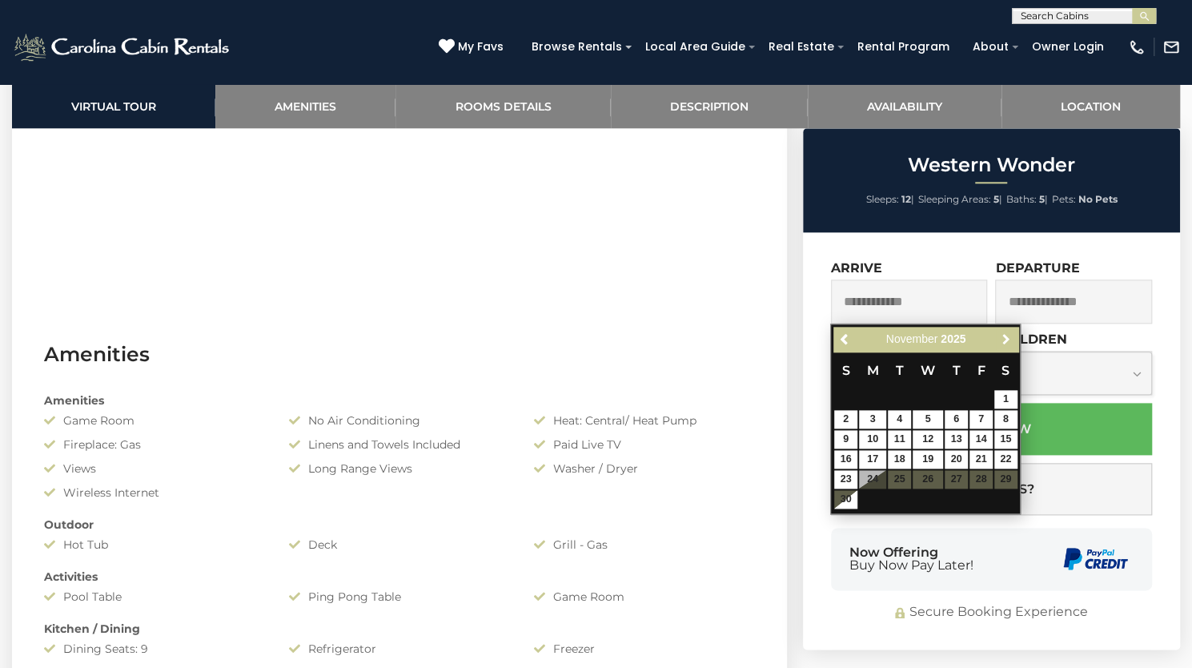
click at [1001, 336] on span "Next" at bounding box center [1006, 339] width 13 height 13
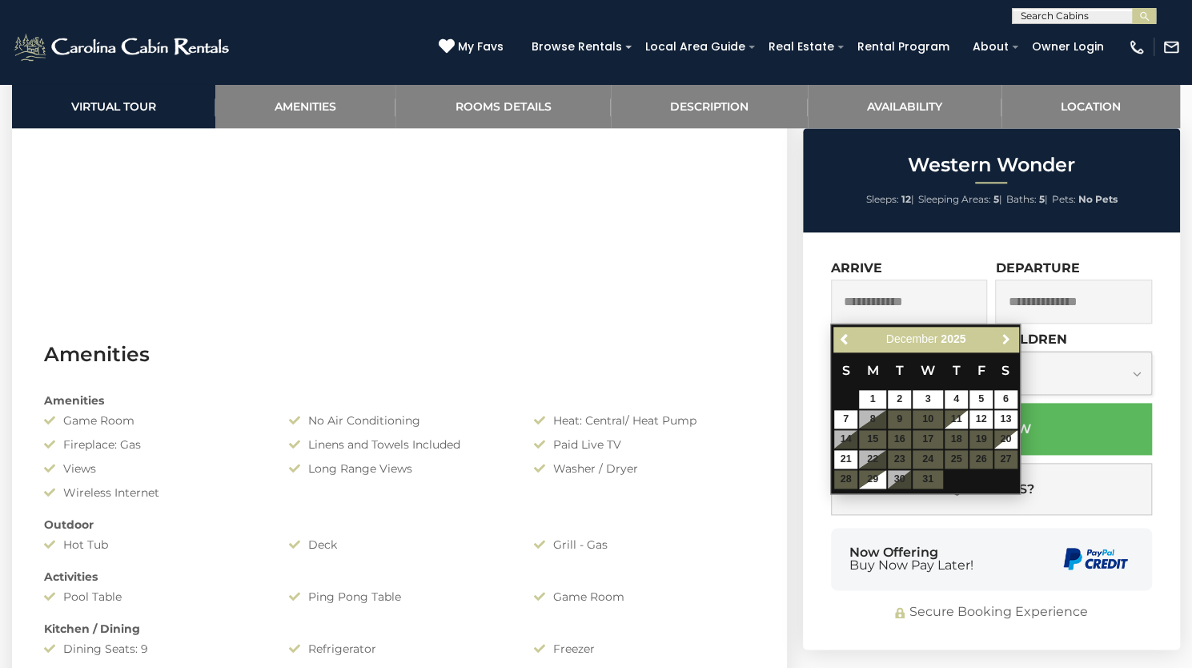
click at [1001, 336] on span "Next" at bounding box center [1006, 339] width 13 height 13
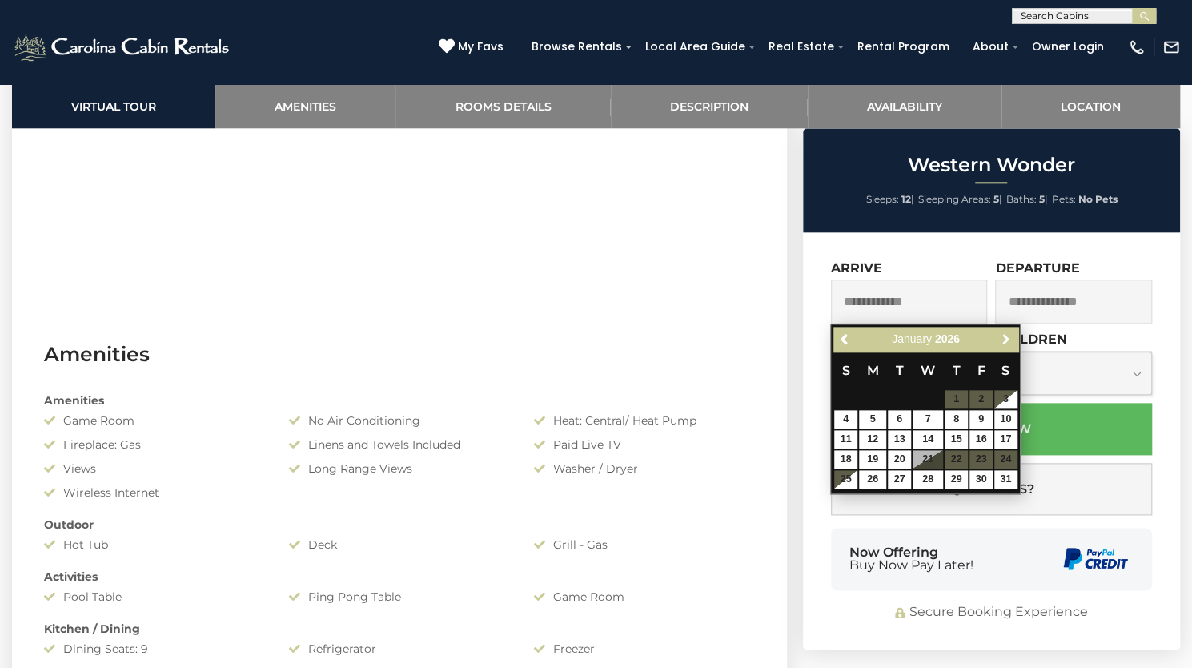
click at [1001, 336] on span "Next" at bounding box center [1006, 339] width 13 height 13
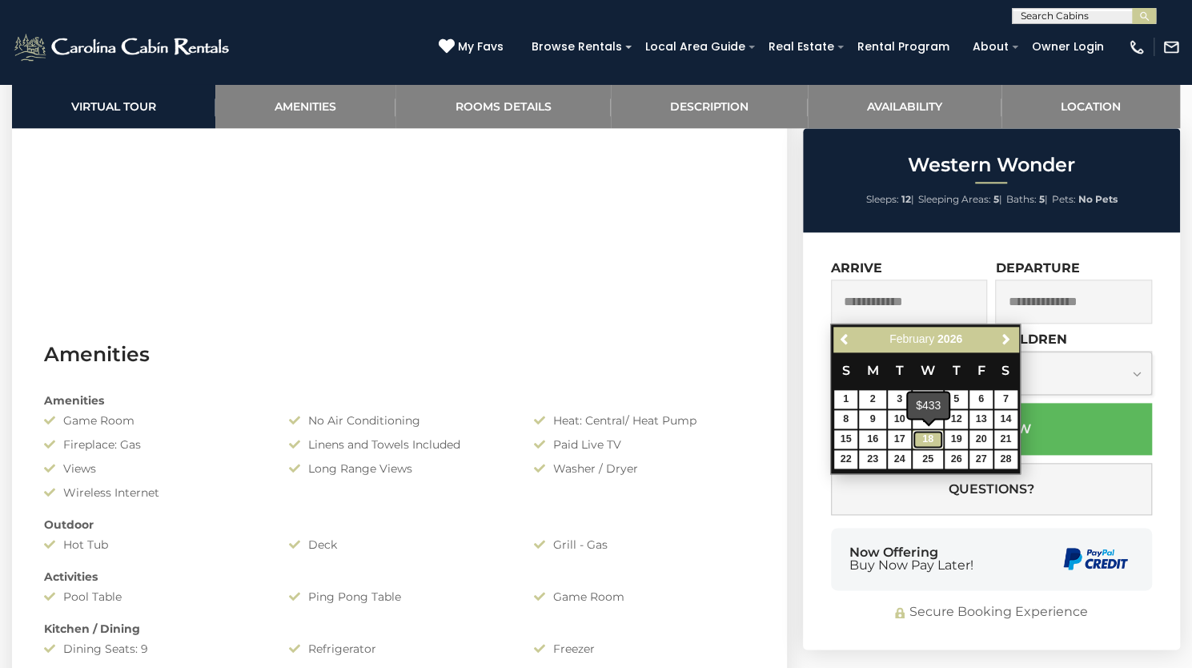
click at [925, 438] on link "18" at bounding box center [928, 439] width 30 height 18
type input "**********"
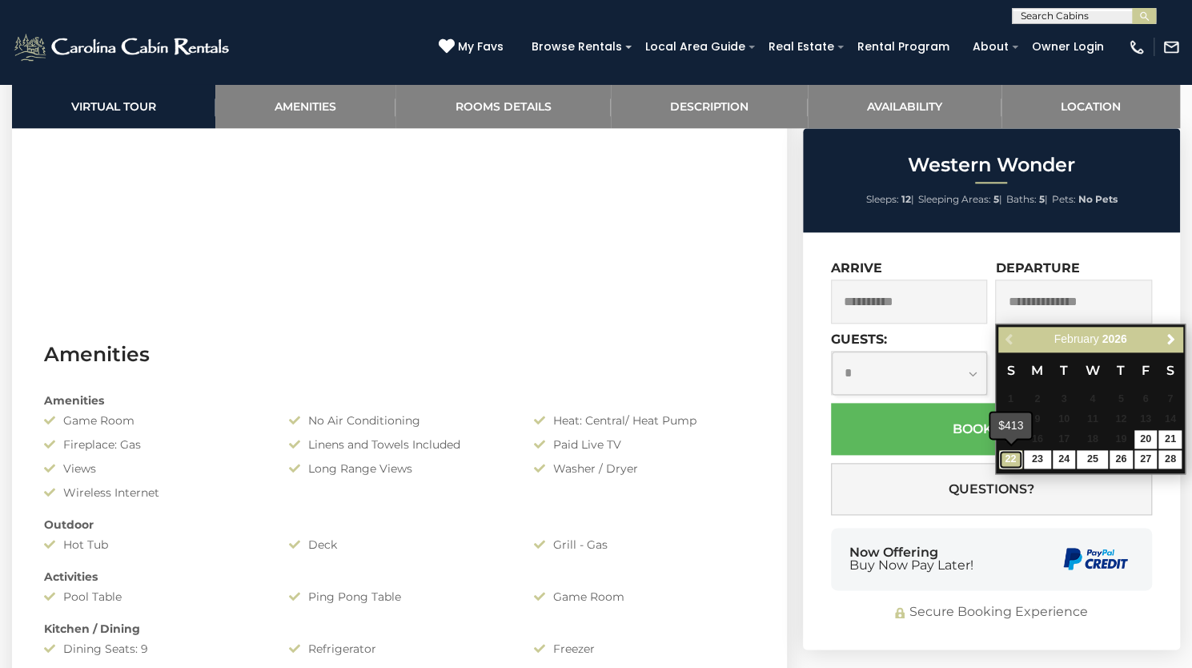
click at [1009, 451] on link "22" at bounding box center [1010, 459] width 23 height 18
type input "**********"
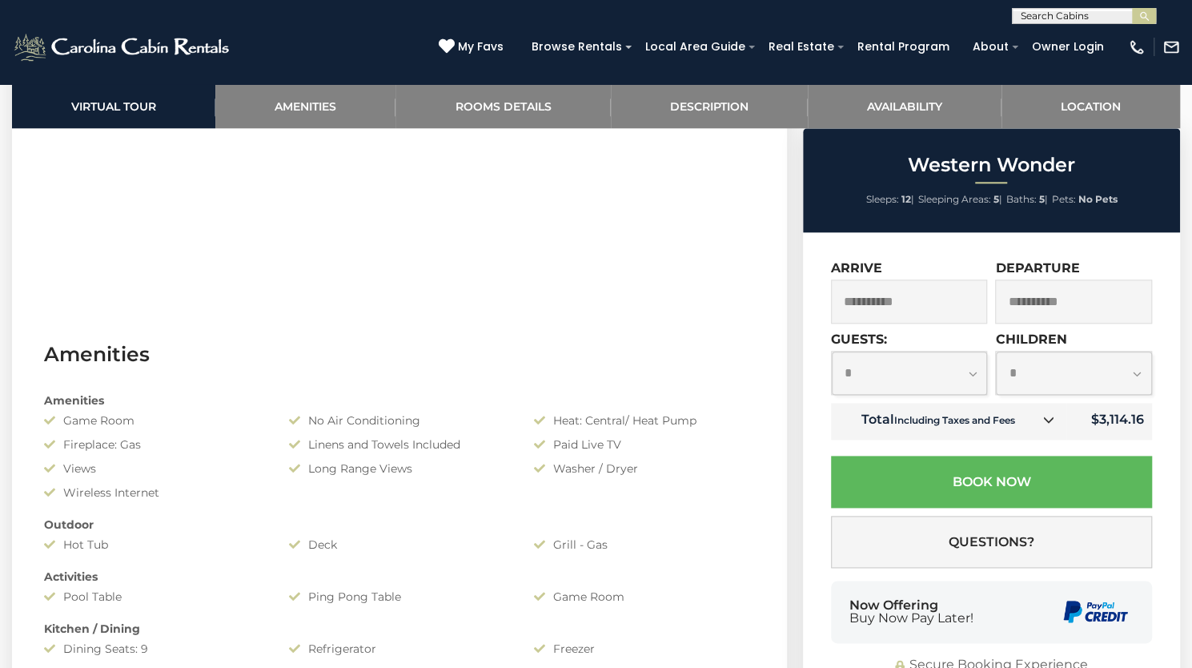
click at [962, 371] on select "**********" at bounding box center [909, 372] width 155 height 43
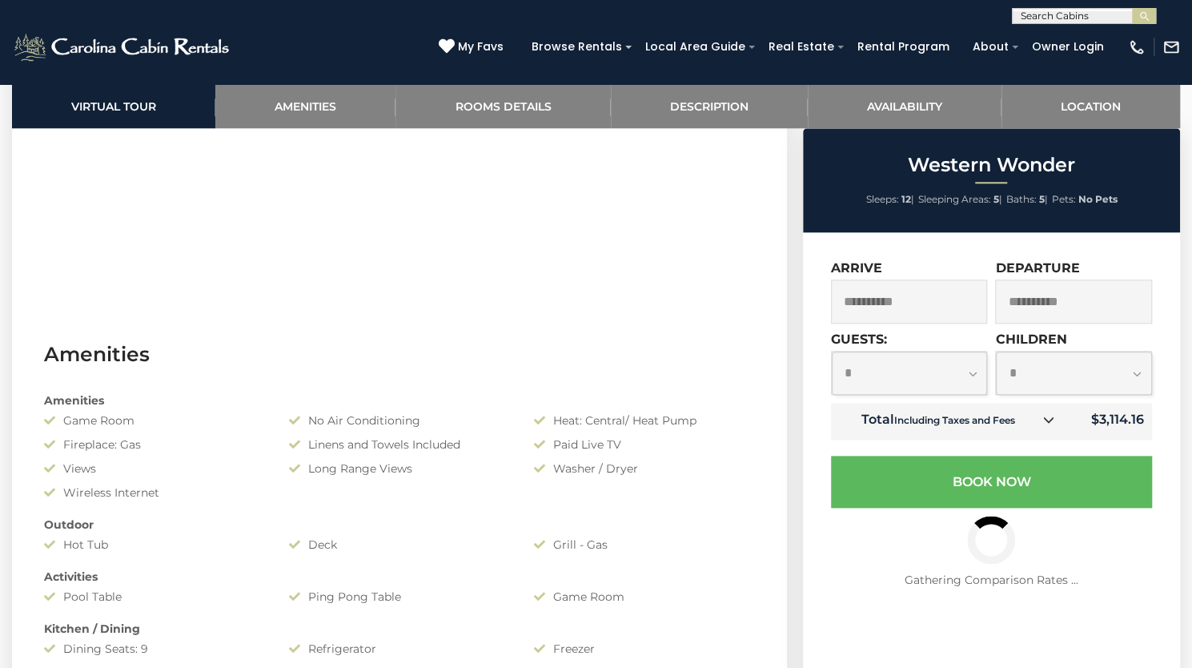
select select "*"
click at [832, 351] on select "**********" at bounding box center [909, 372] width 155 height 43
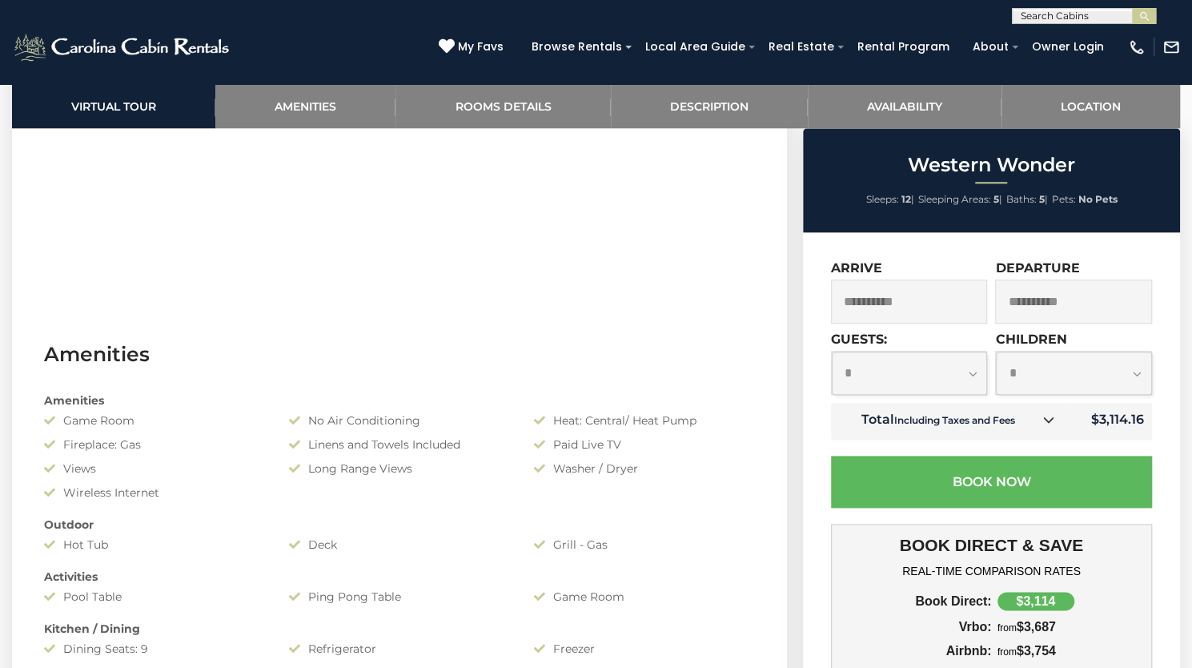
click at [1095, 379] on select "**********" at bounding box center [1073, 372] width 155 height 43
select select "*"
click at [996, 351] on select "**********" at bounding box center [1073, 372] width 155 height 43
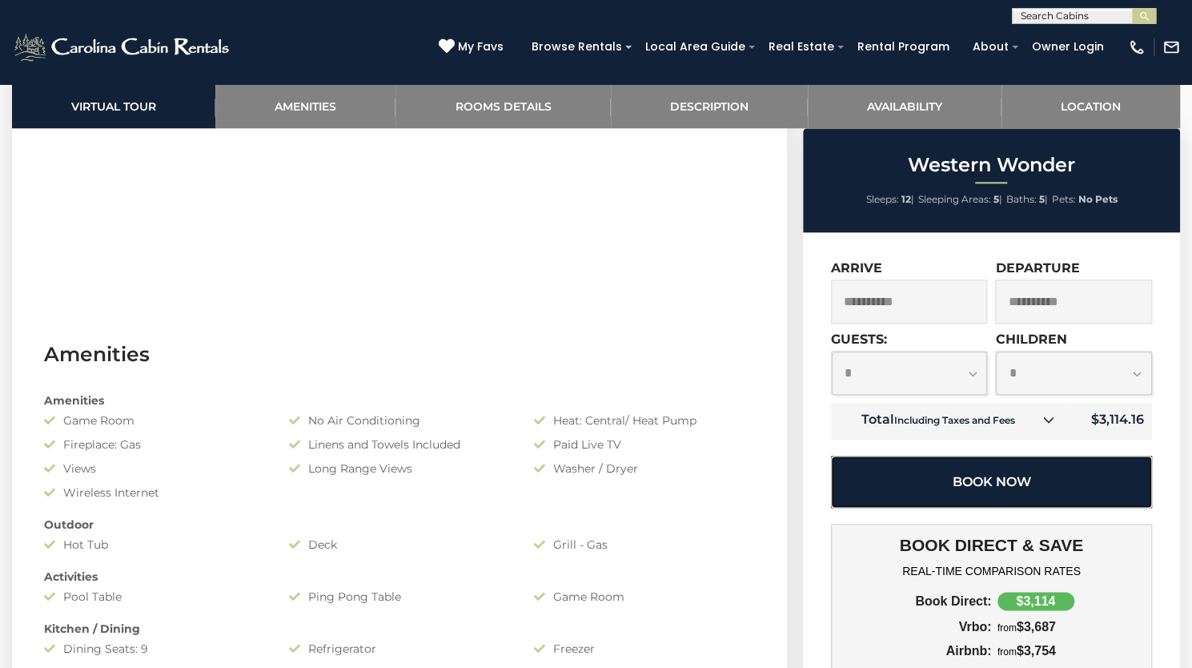
click at [1043, 486] on button "Book Now" at bounding box center [991, 482] width 321 height 52
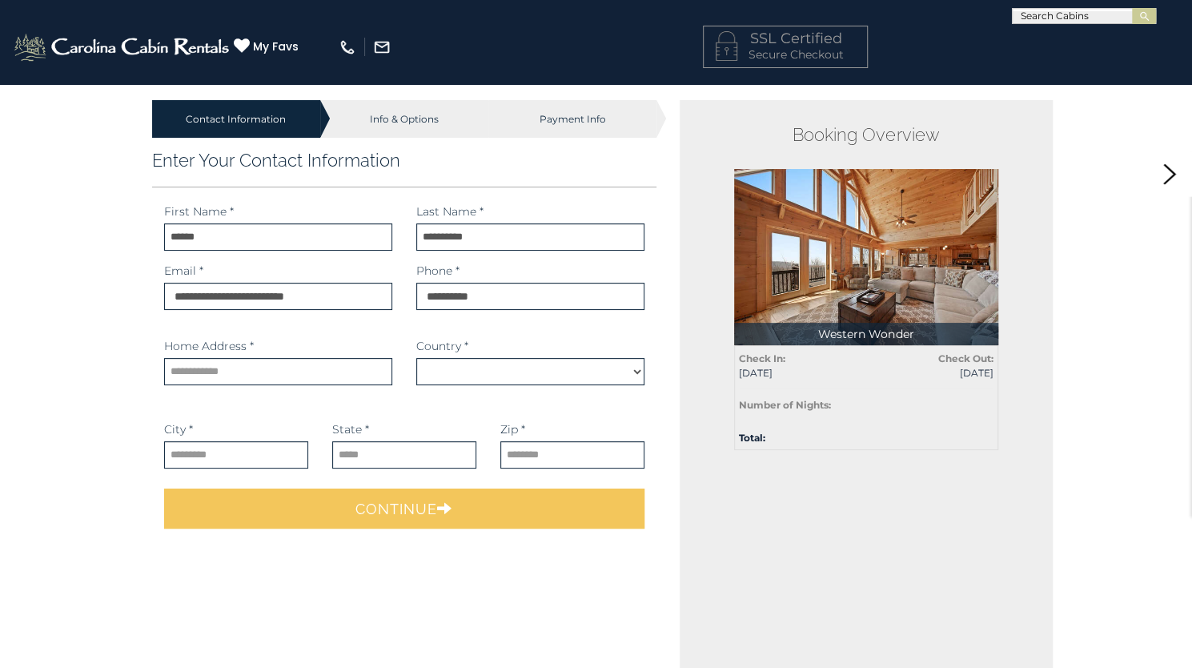
select select "*********"
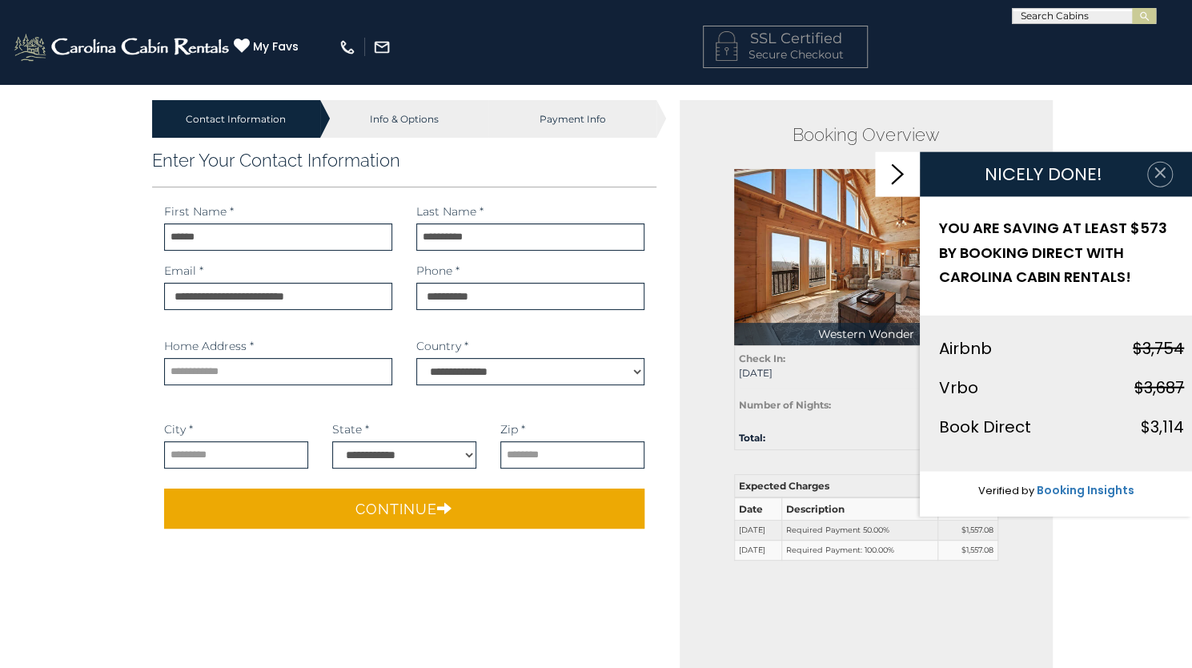
click at [1162, 167] on icon "button" at bounding box center [1160, 173] width 16 height 16
